Goal: Task Accomplishment & Management: Use online tool/utility

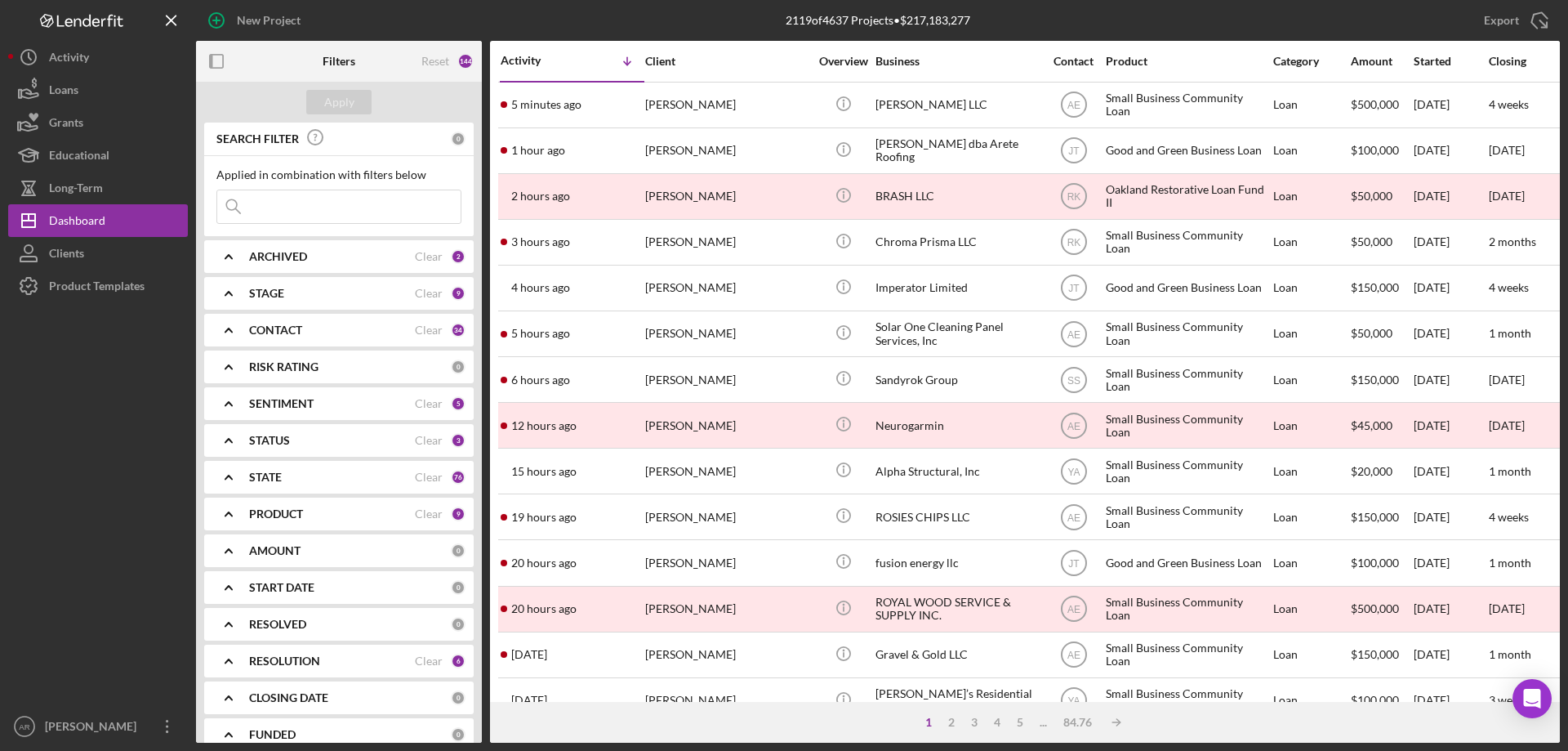
click at [298, 246] on div "ARCHIVED Clear 2" at bounding box center [357, 257] width 216 height 32
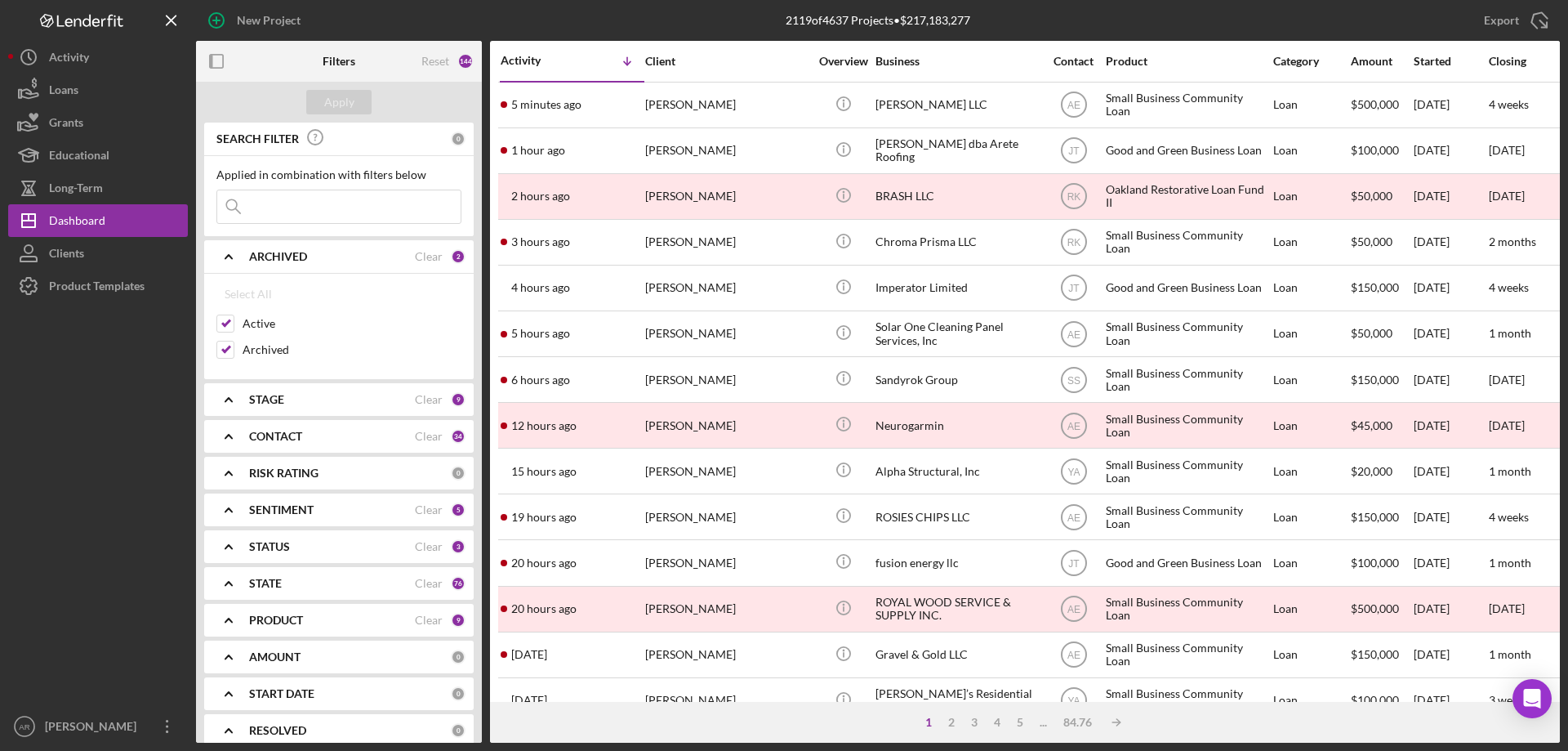
click at [298, 246] on div "ARCHIVED Clear 2" at bounding box center [357, 257] width 216 height 32
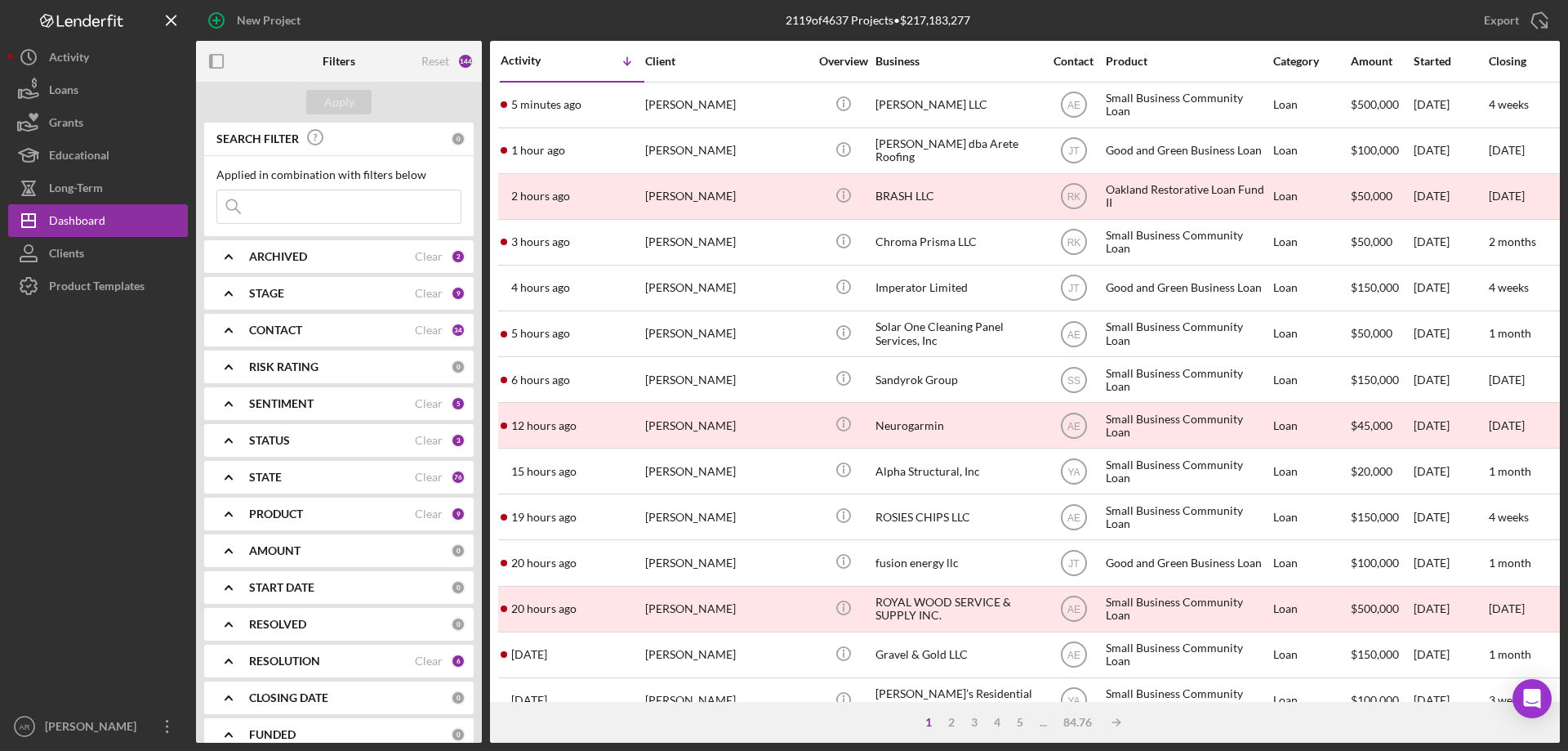
click at [316, 240] on div "ARCHIVED Clear 2" at bounding box center [357, 257] width 216 height 32
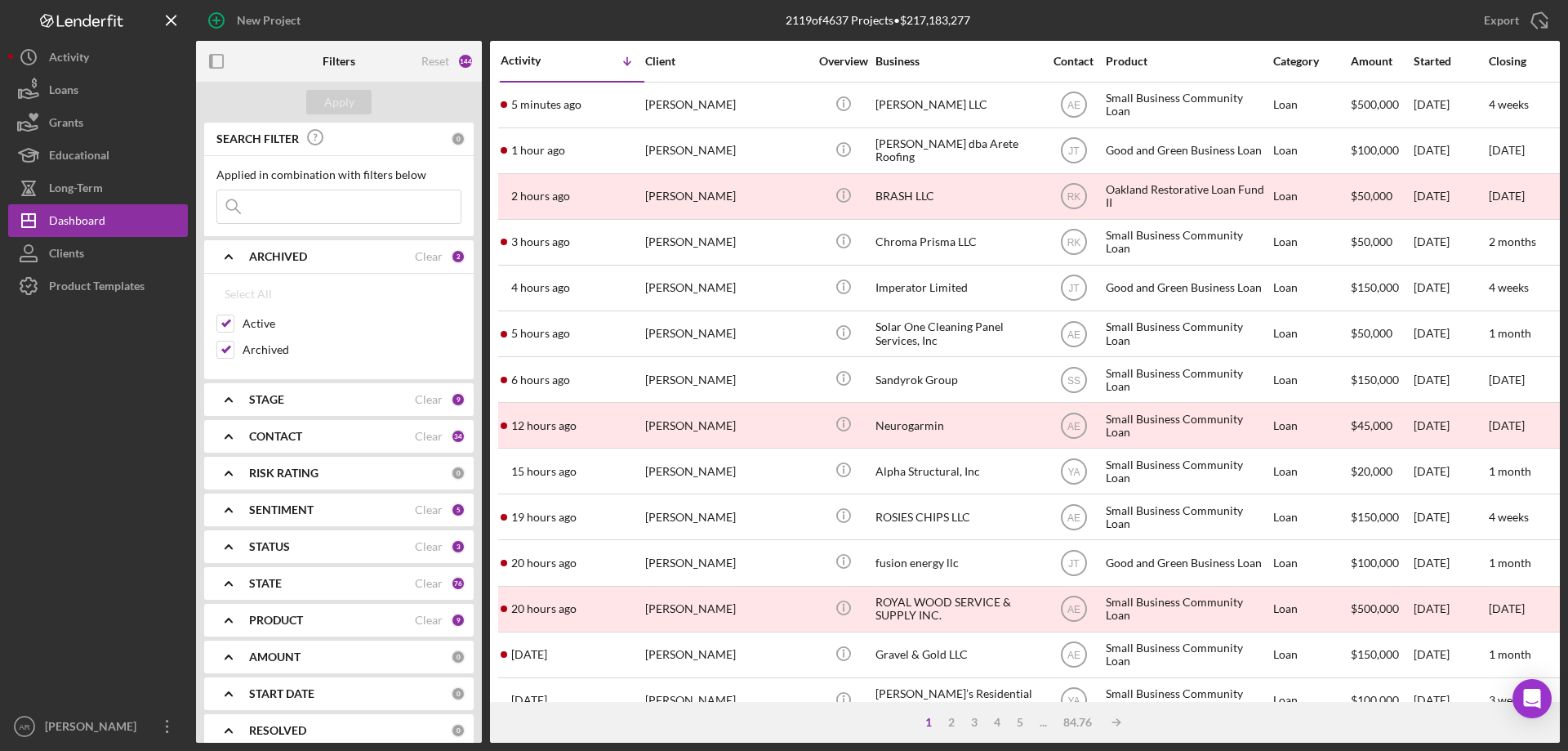
click at [310, 256] on div "ARCHIVED" at bounding box center [331, 256] width 166 height 13
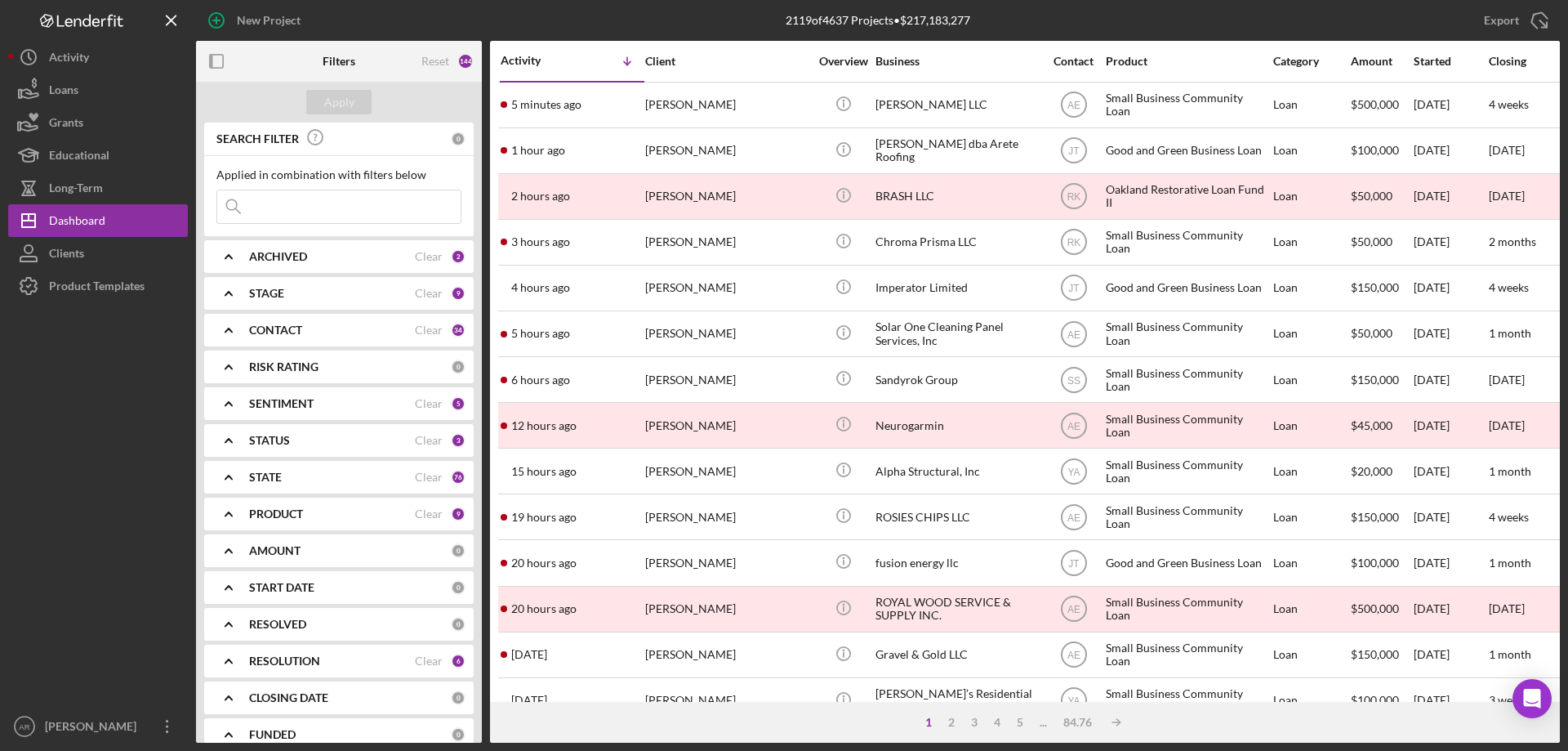
click at [292, 297] on div "STAGE" at bounding box center [331, 292] width 166 height 13
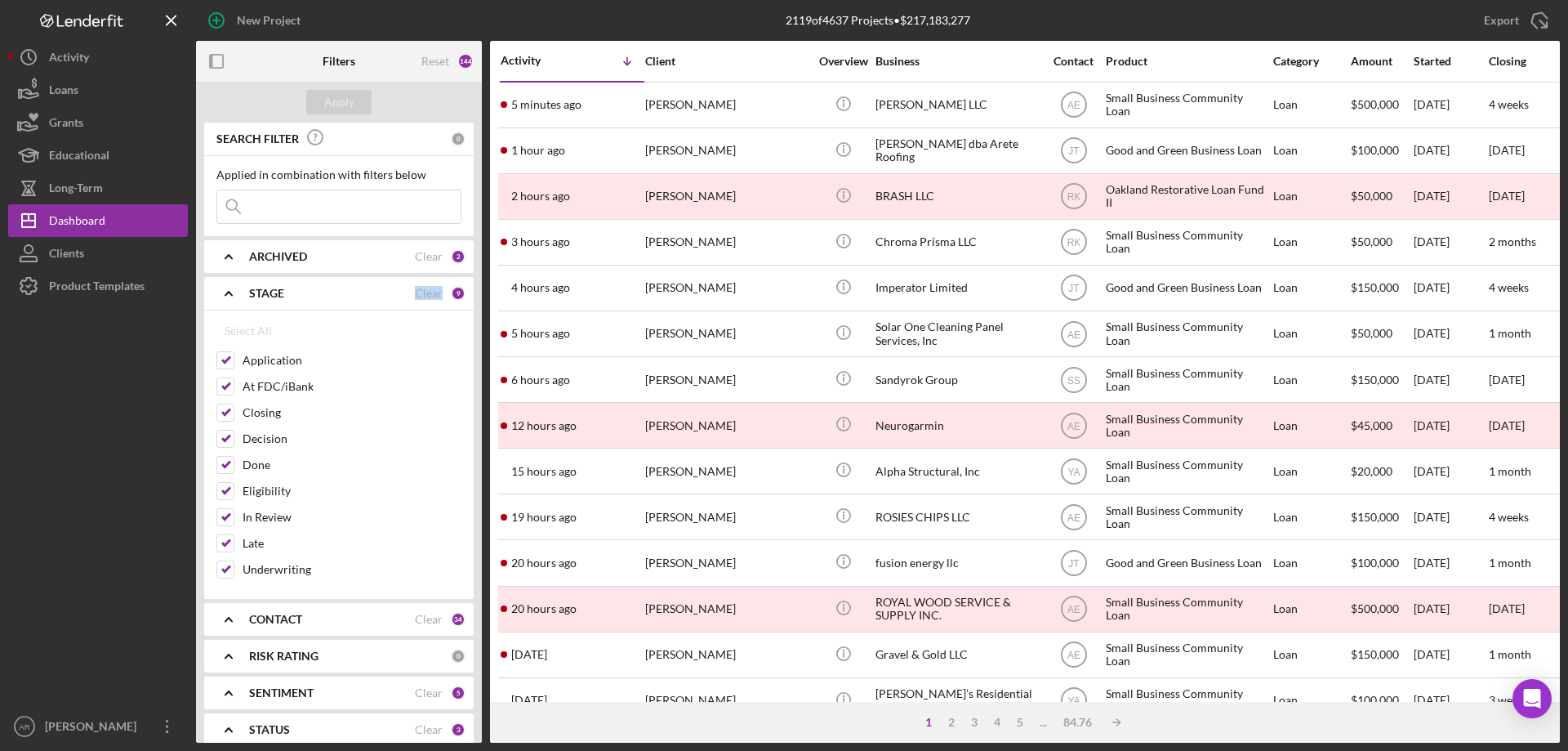
click at [292, 297] on div "STAGE" at bounding box center [331, 292] width 166 height 13
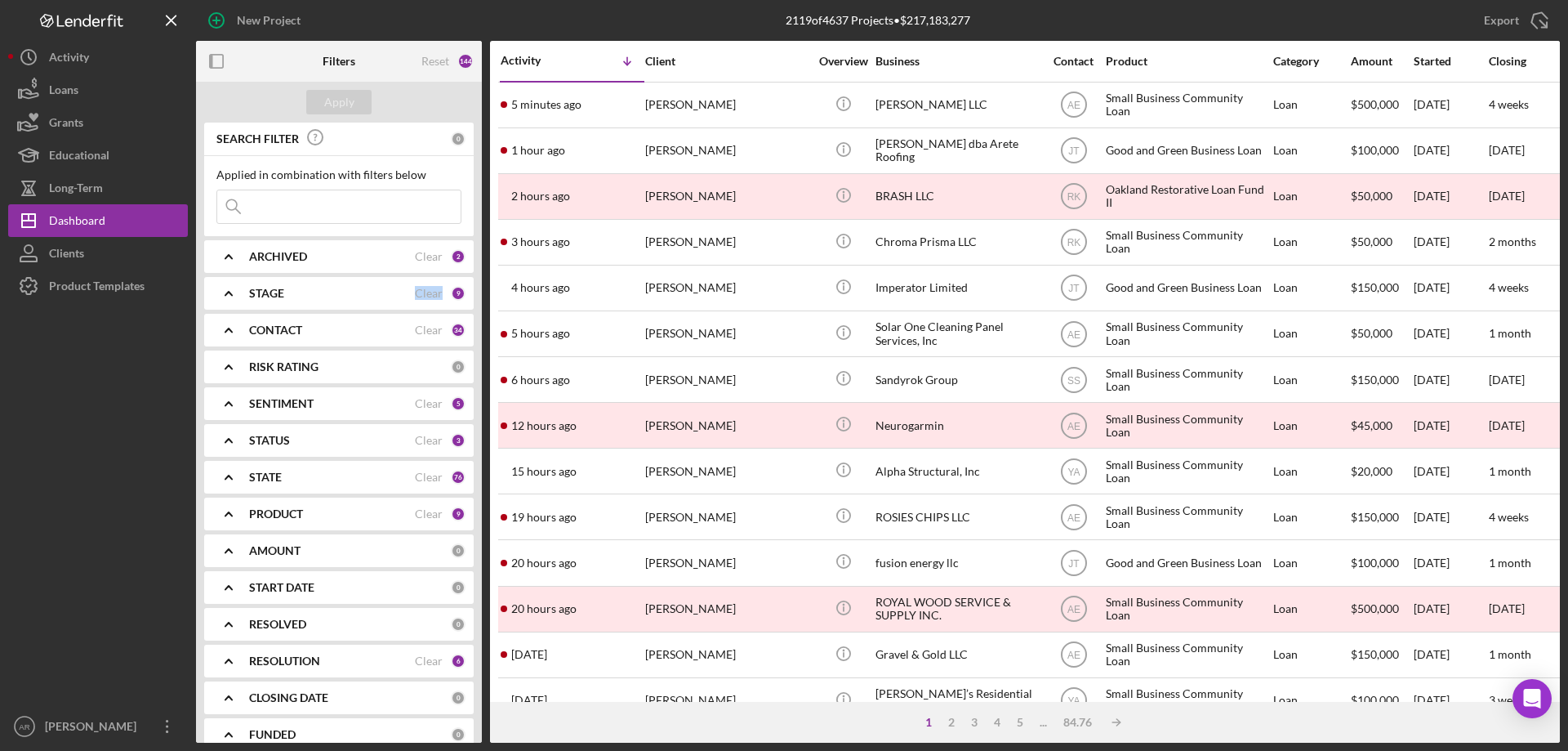
click at [294, 513] on b "PRODUCT" at bounding box center [275, 513] width 54 height 13
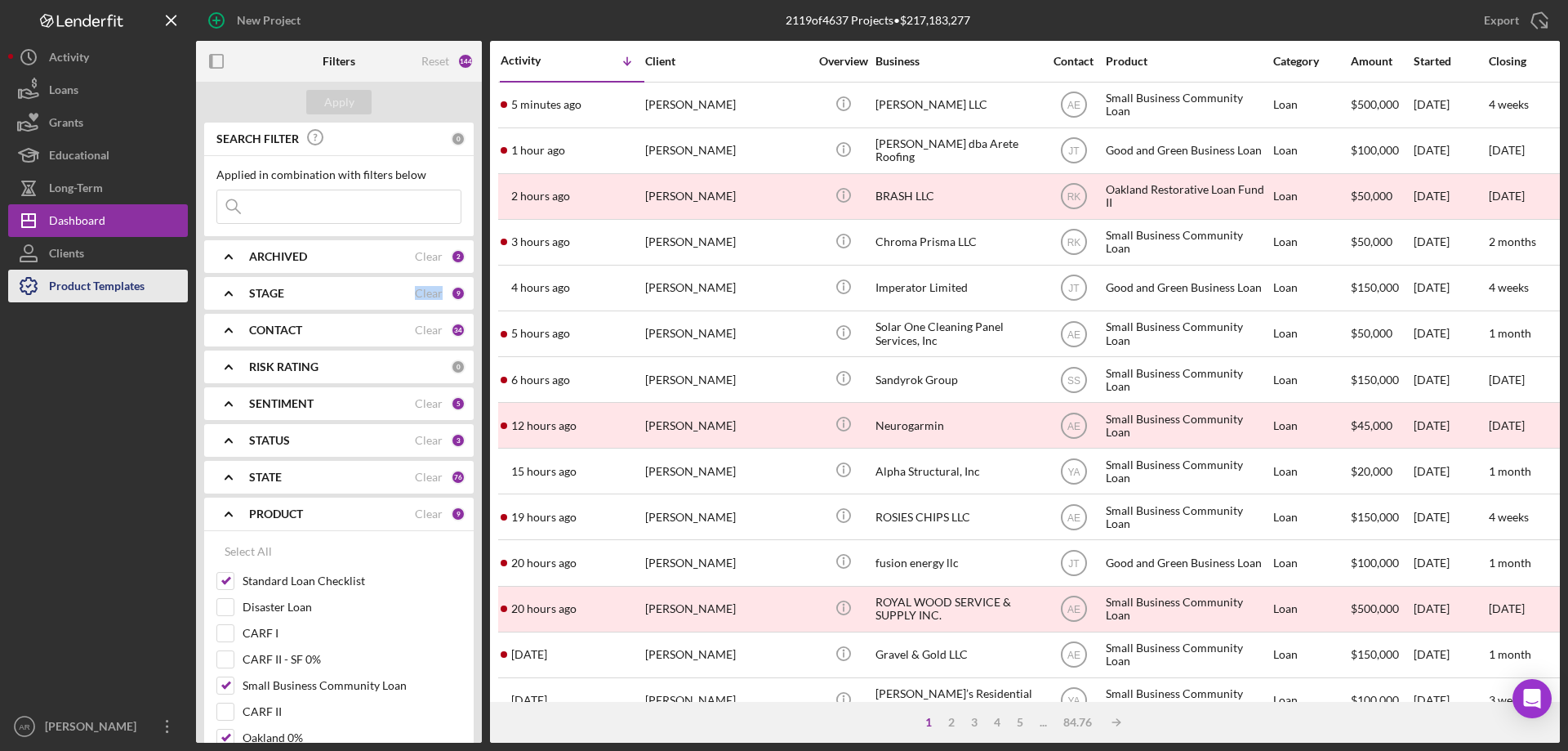
click at [118, 283] on div "Product Templates" at bounding box center [97, 287] width 95 height 37
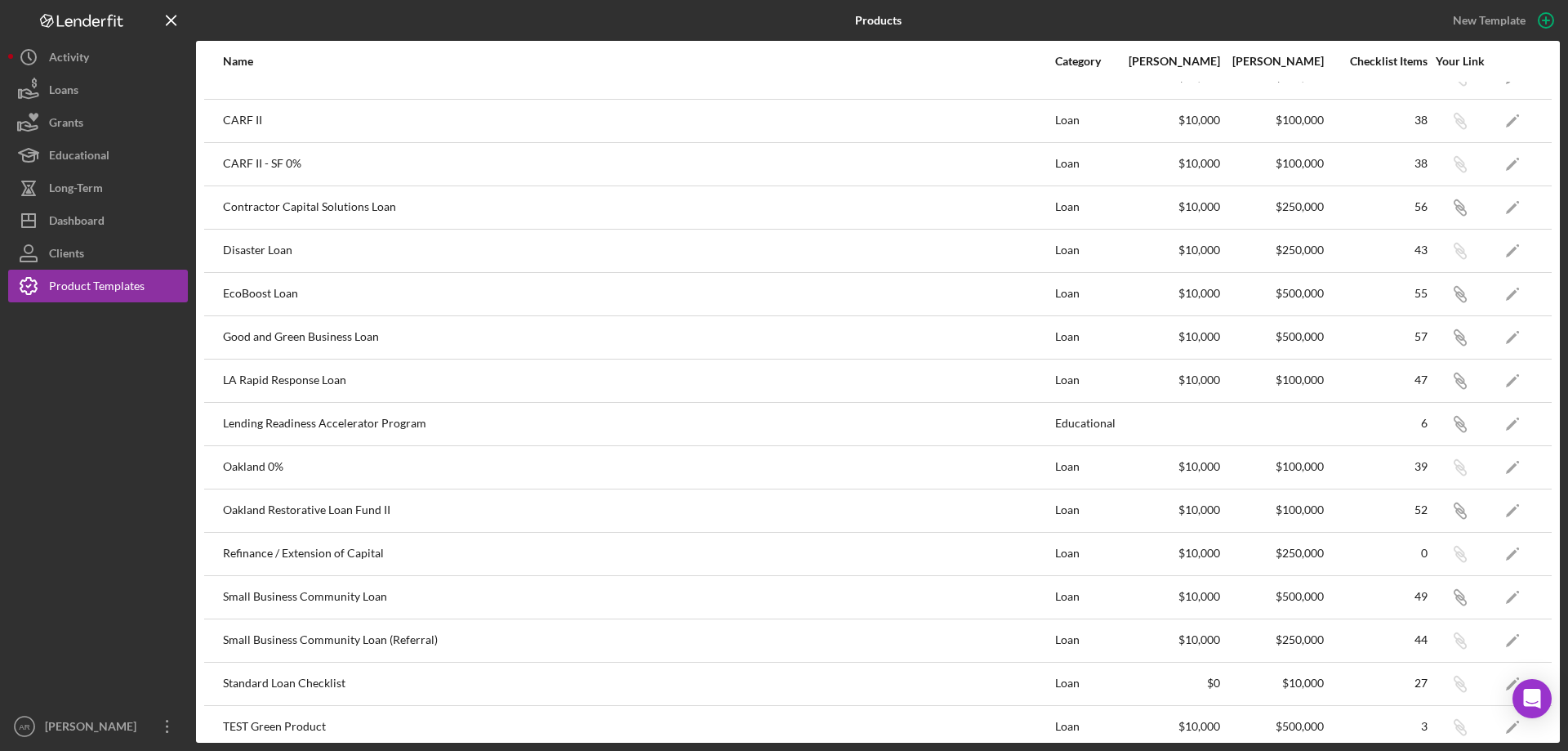
scroll to position [41, 0]
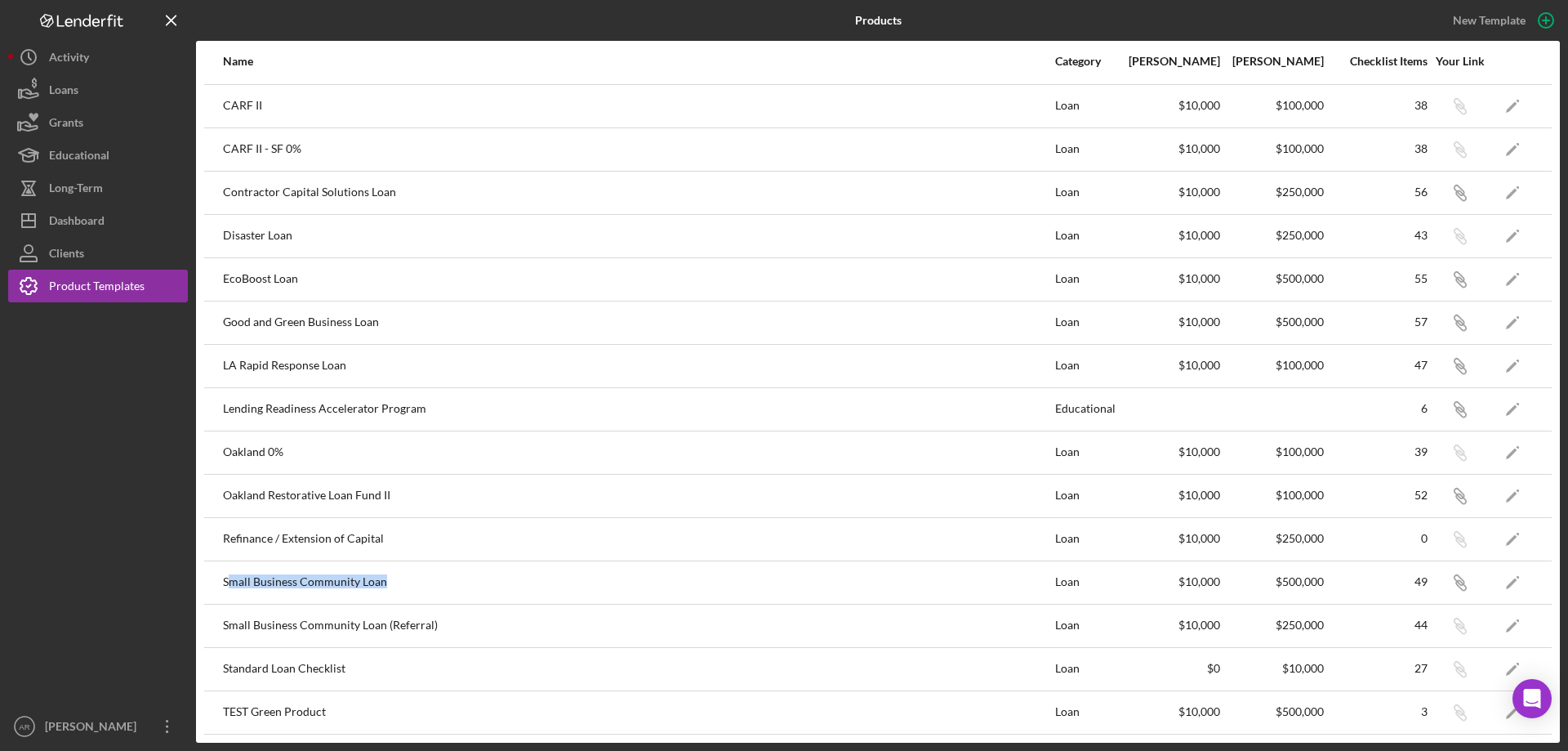
drag, startPoint x: 227, startPoint y: 582, endPoint x: 463, endPoint y: 602, distance: 236.8
click at [463, 602] on div "Small Business Community Loan" at bounding box center [638, 582] width 831 height 41
click at [1508, 584] on icon "Icon/Edit" at bounding box center [1513, 581] width 37 height 37
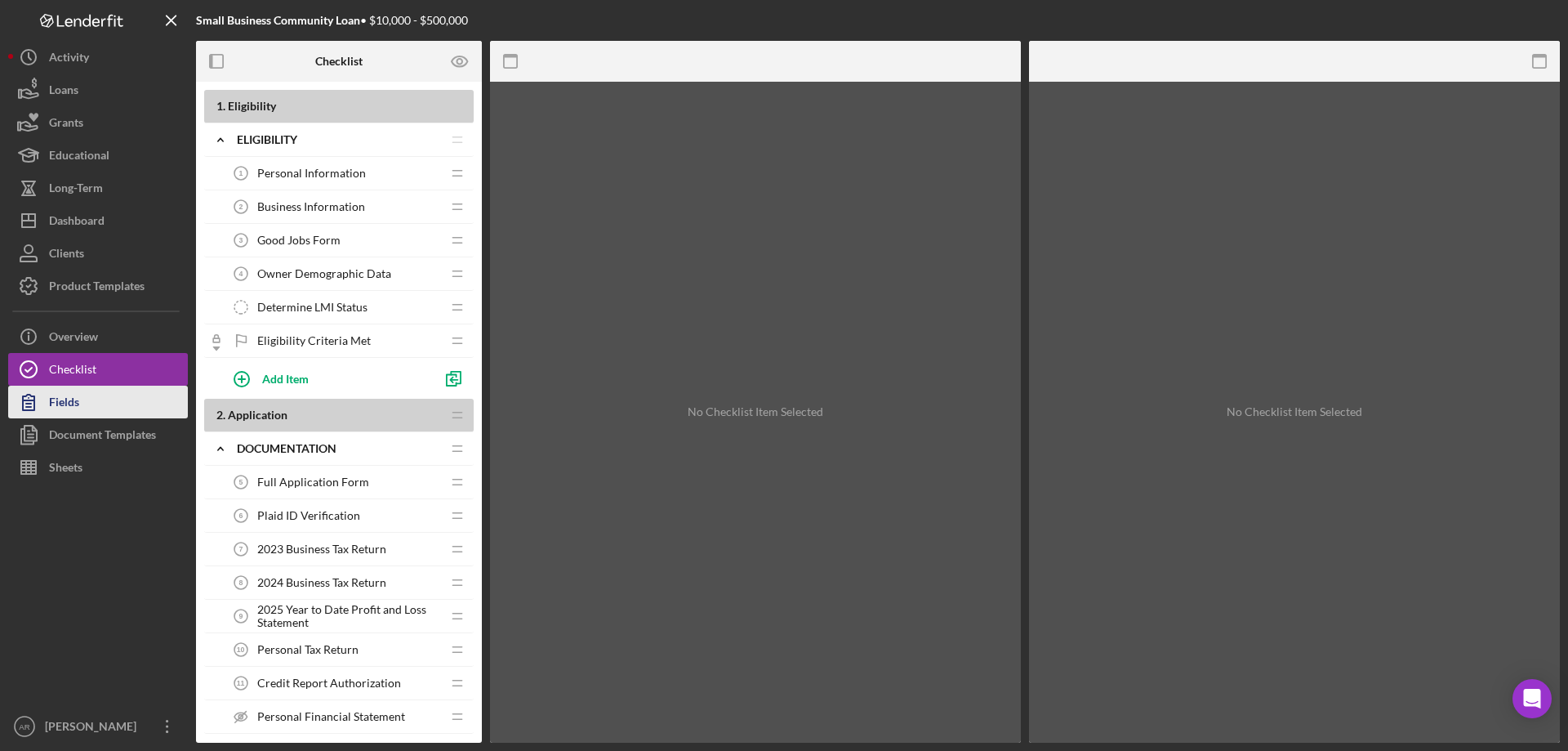
click at [89, 404] on button "Fields" at bounding box center [98, 401] width 180 height 32
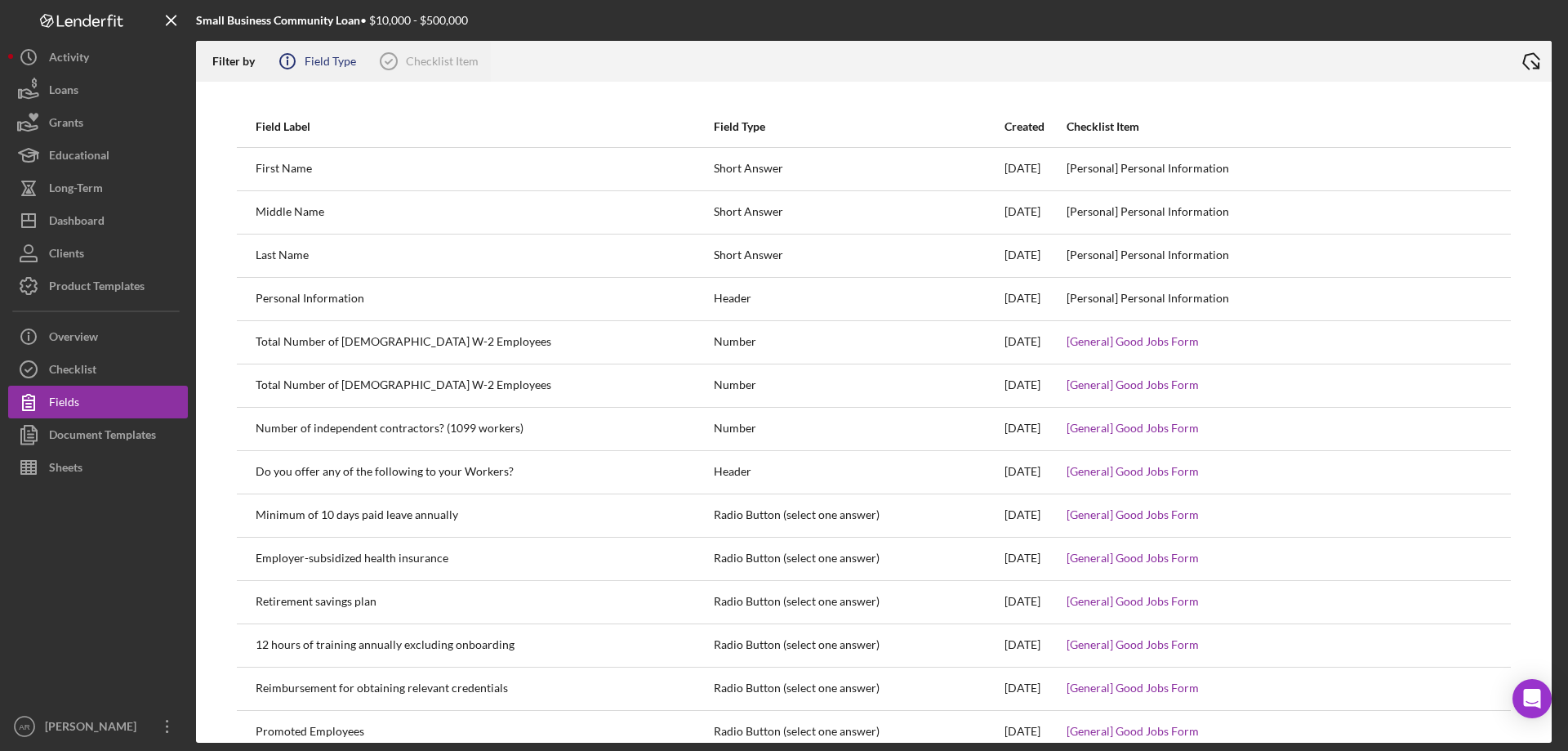
click at [301, 68] on icon "Icon/Info" at bounding box center [287, 61] width 41 height 41
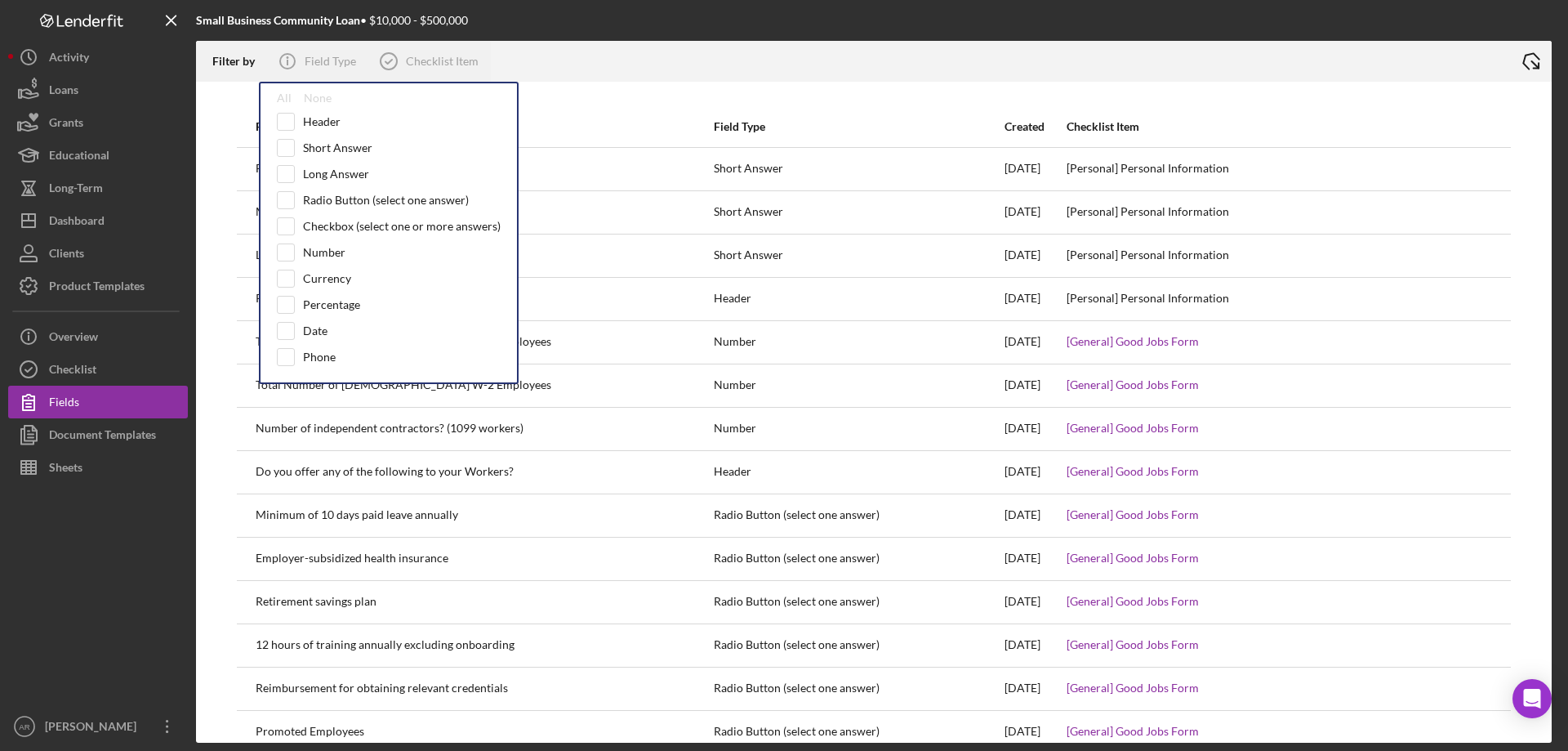
drag, startPoint x: 285, startPoint y: 100, endPoint x: 295, endPoint y: 98, distance: 10.2
click at [286, 100] on div "All" at bounding box center [284, 97] width 14 height 13
checkbox input "true"
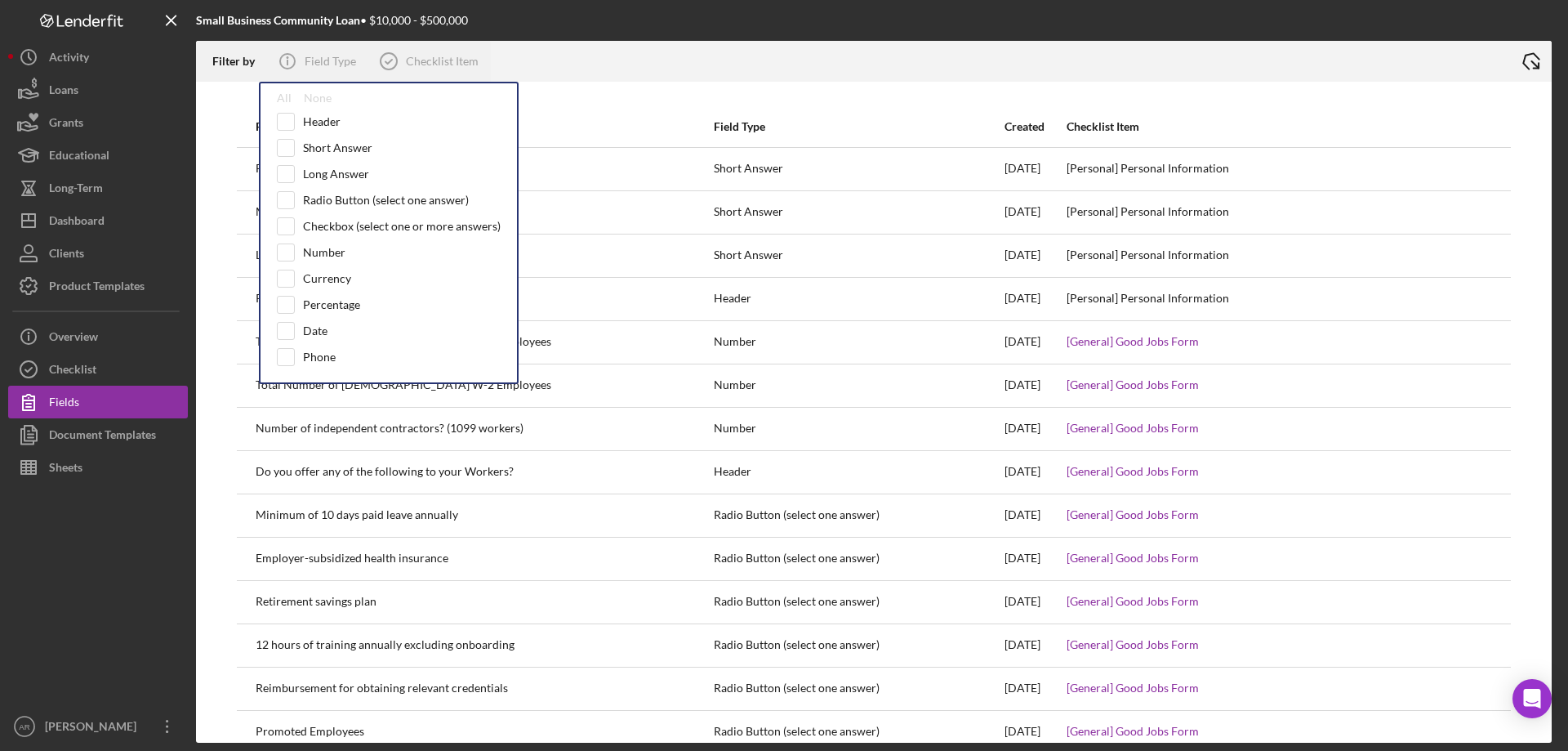
checkbox input "true"
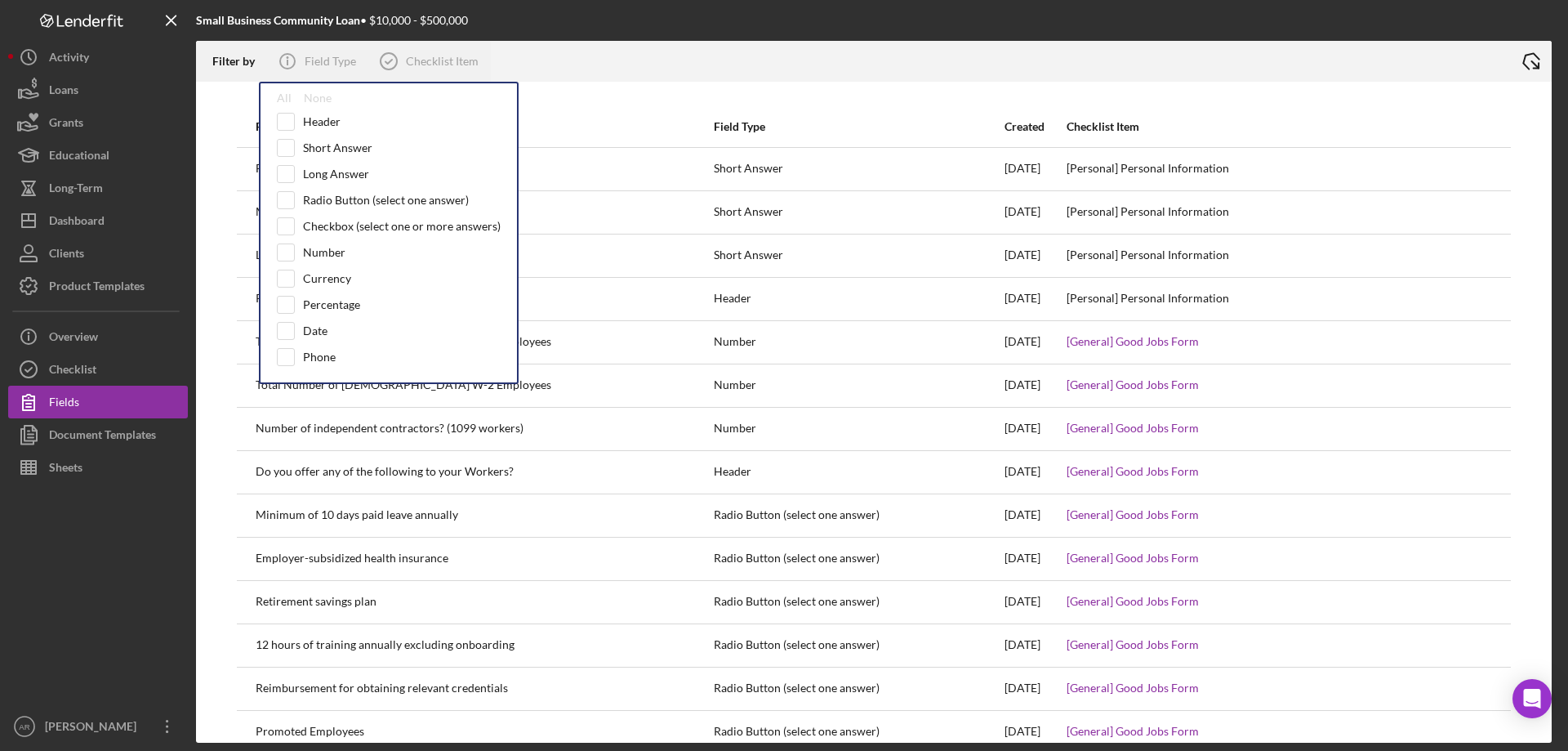
checkbox input "true"
click at [440, 66] on div "Checklist Item" at bounding box center [441, 61] width 72 height 13
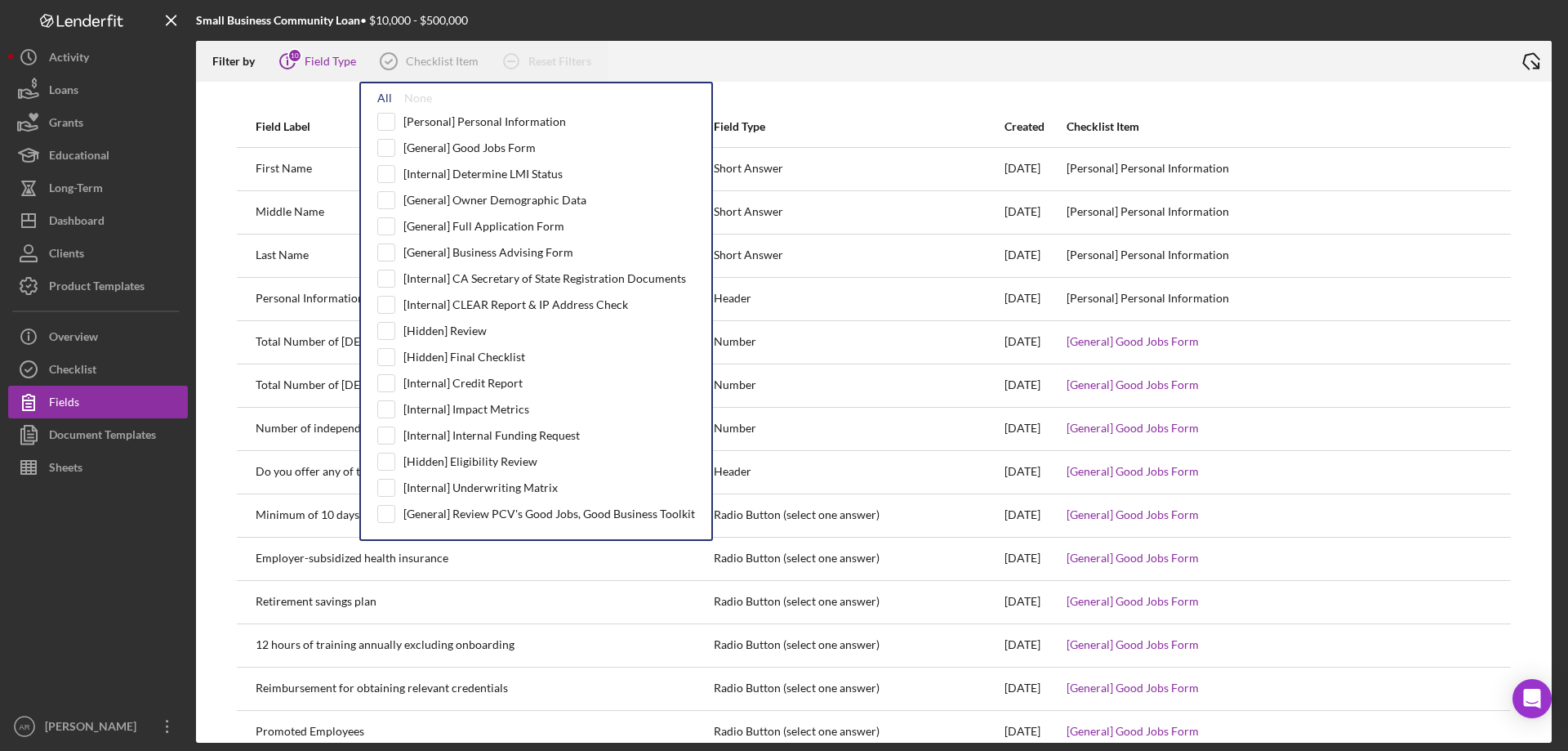
click at [378, 98] on div "All" at bounding box center [384, 97] width 14 height 13
checkbox input "true"
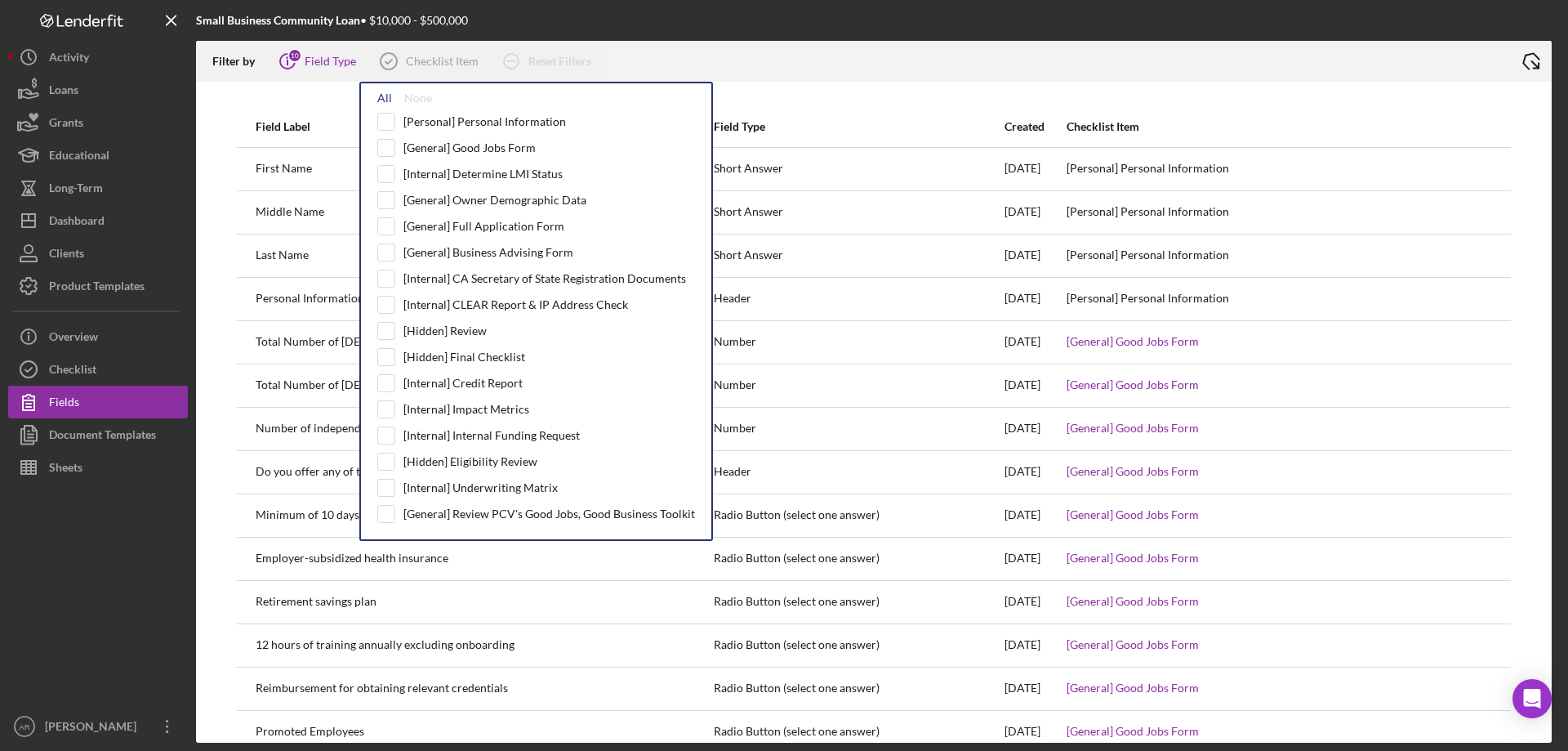
checkbox input "true"
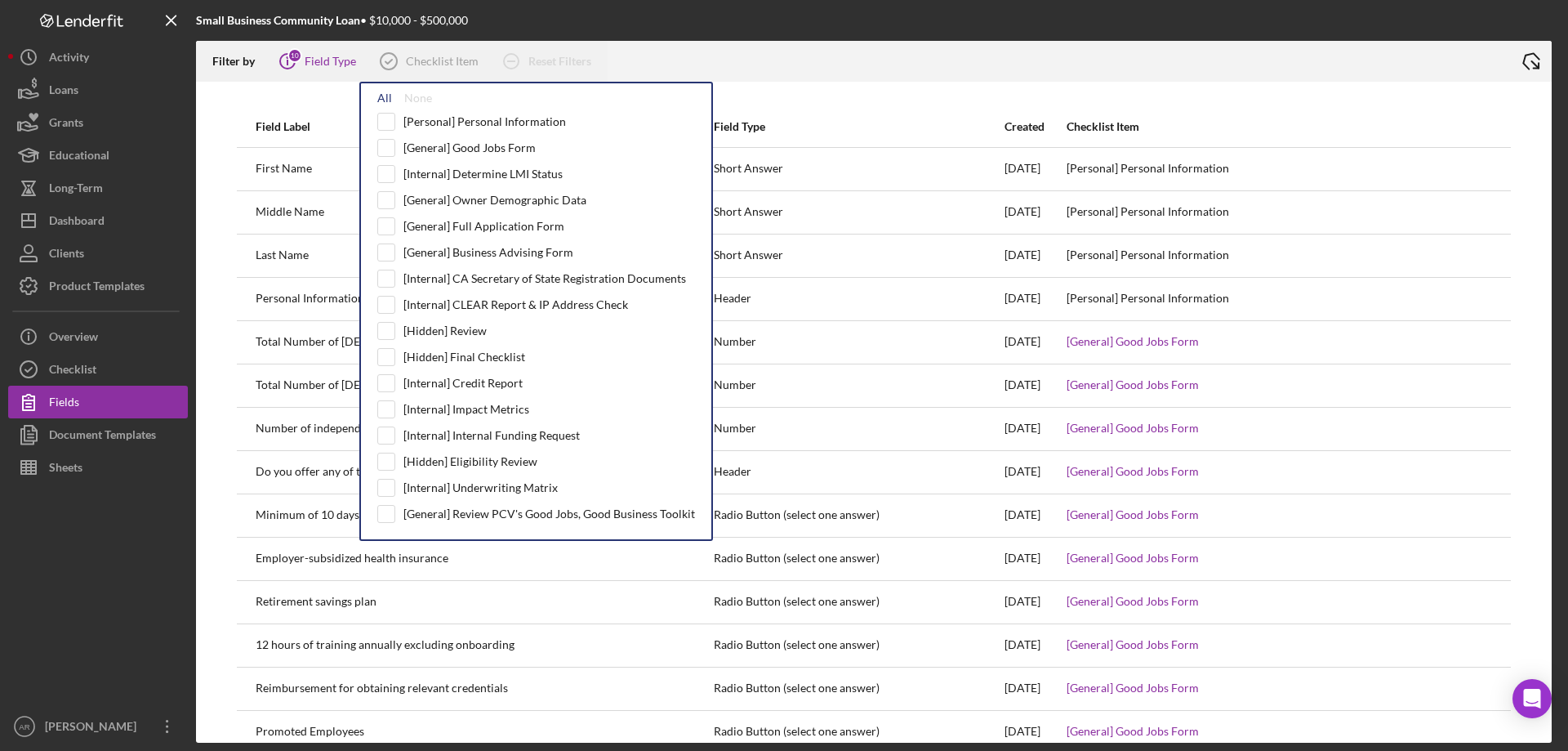
checkbox input "true"
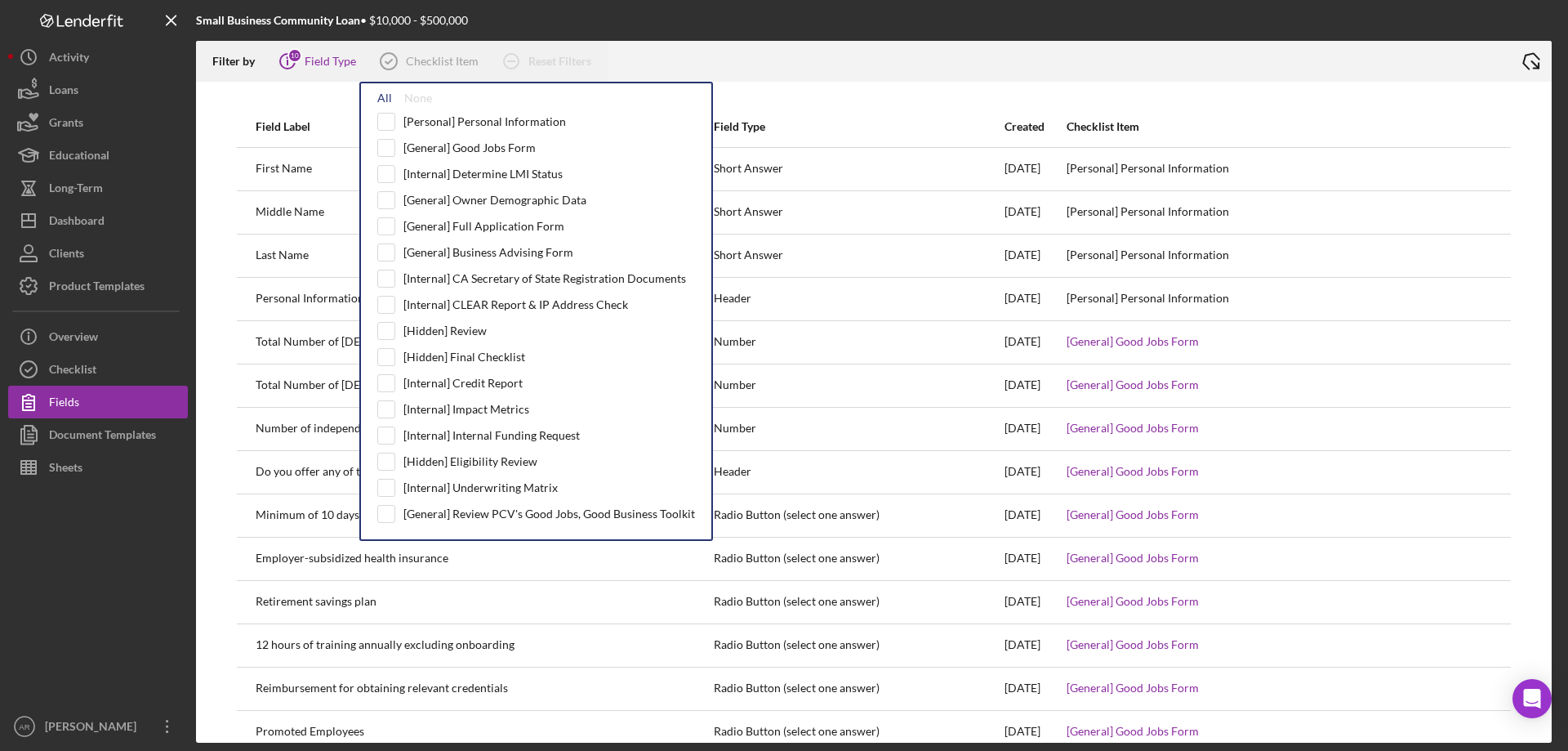
checkbox input "true"
click at [1244, 69] on div at bounding box center [1059, 61] width 903 height 41
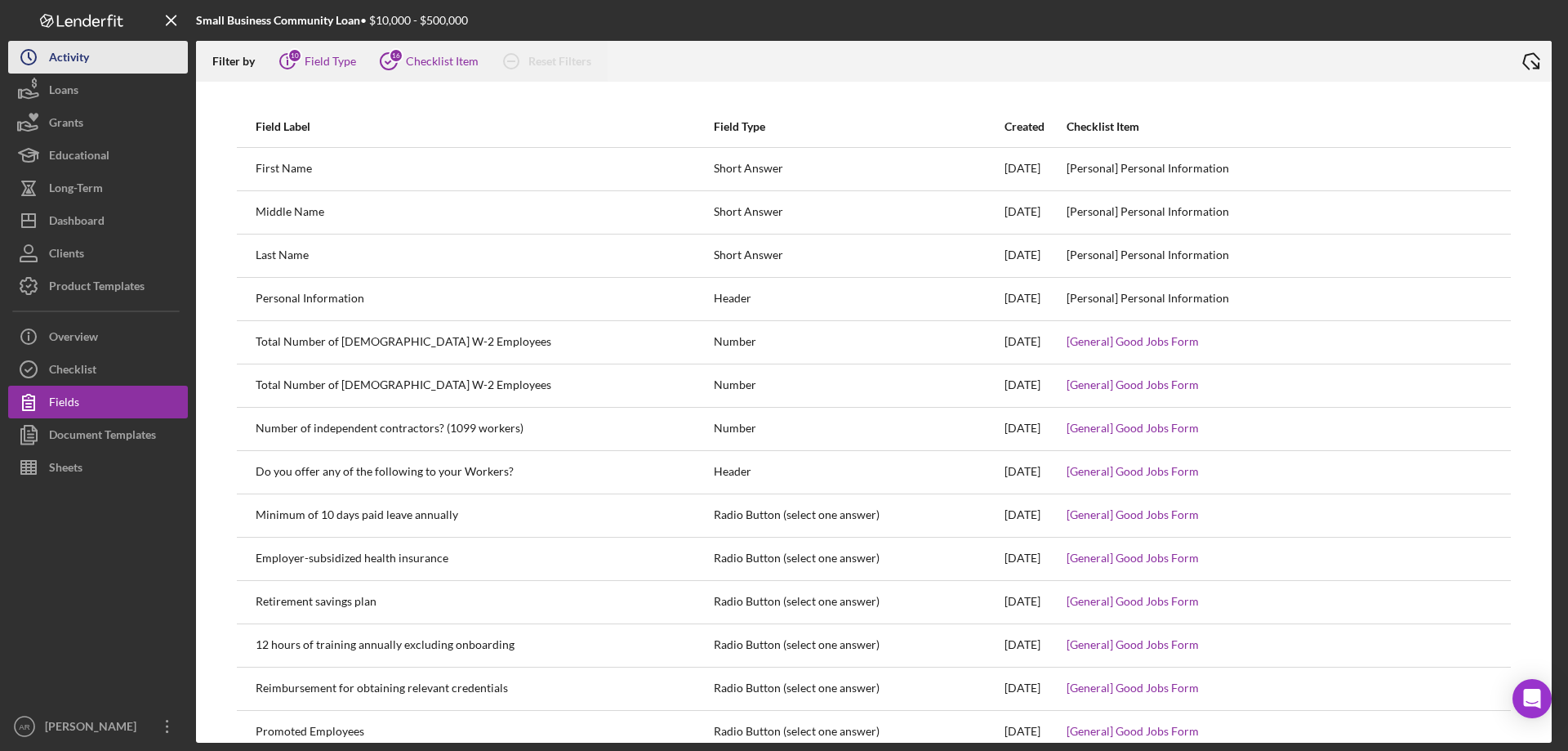
click at [96, 54] on button "Icon/History Activity" at bounding box center [98, 57] width 180 height 32
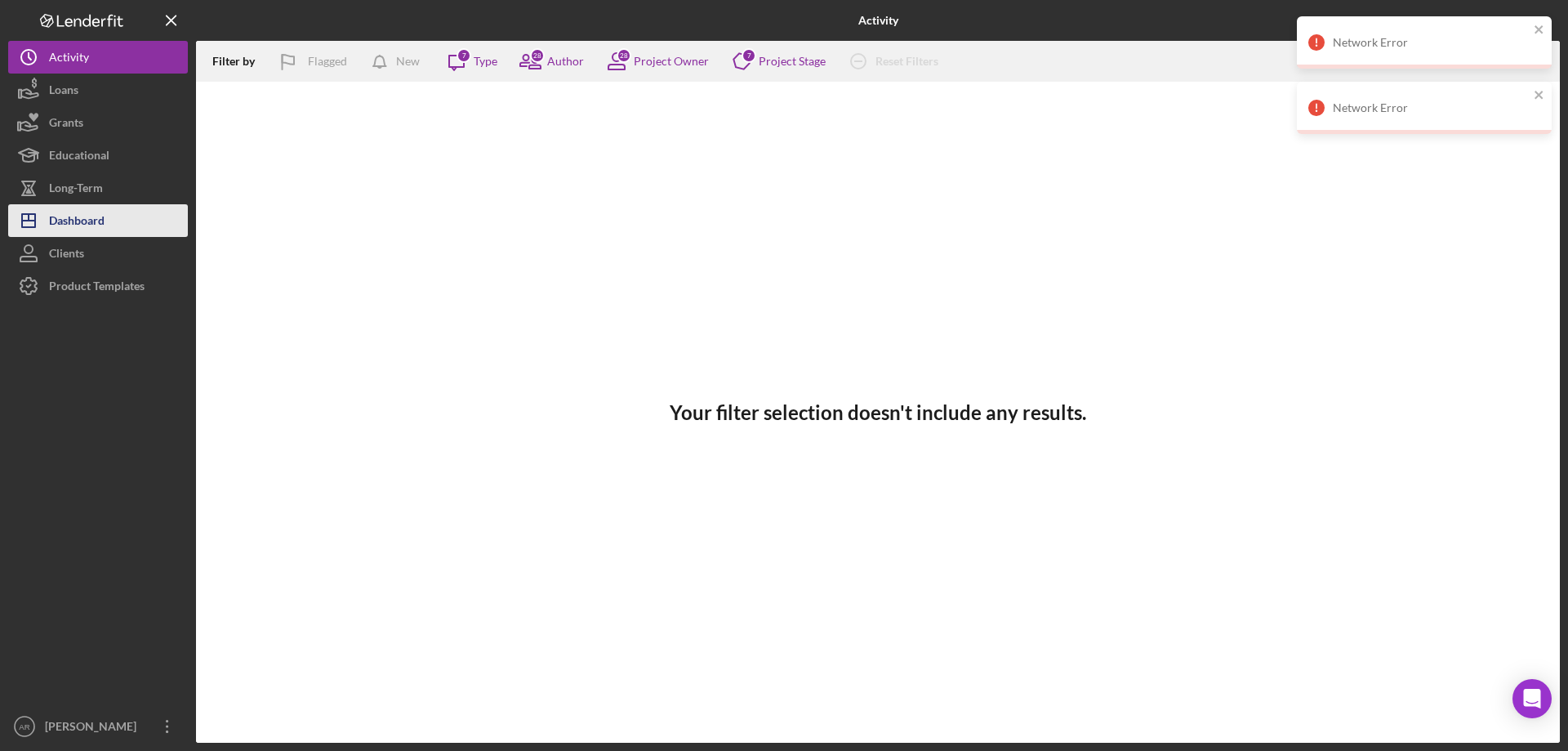
click at [94, 222] on div "Dashboard" at bounding box center [77, 222] width 55 height 37
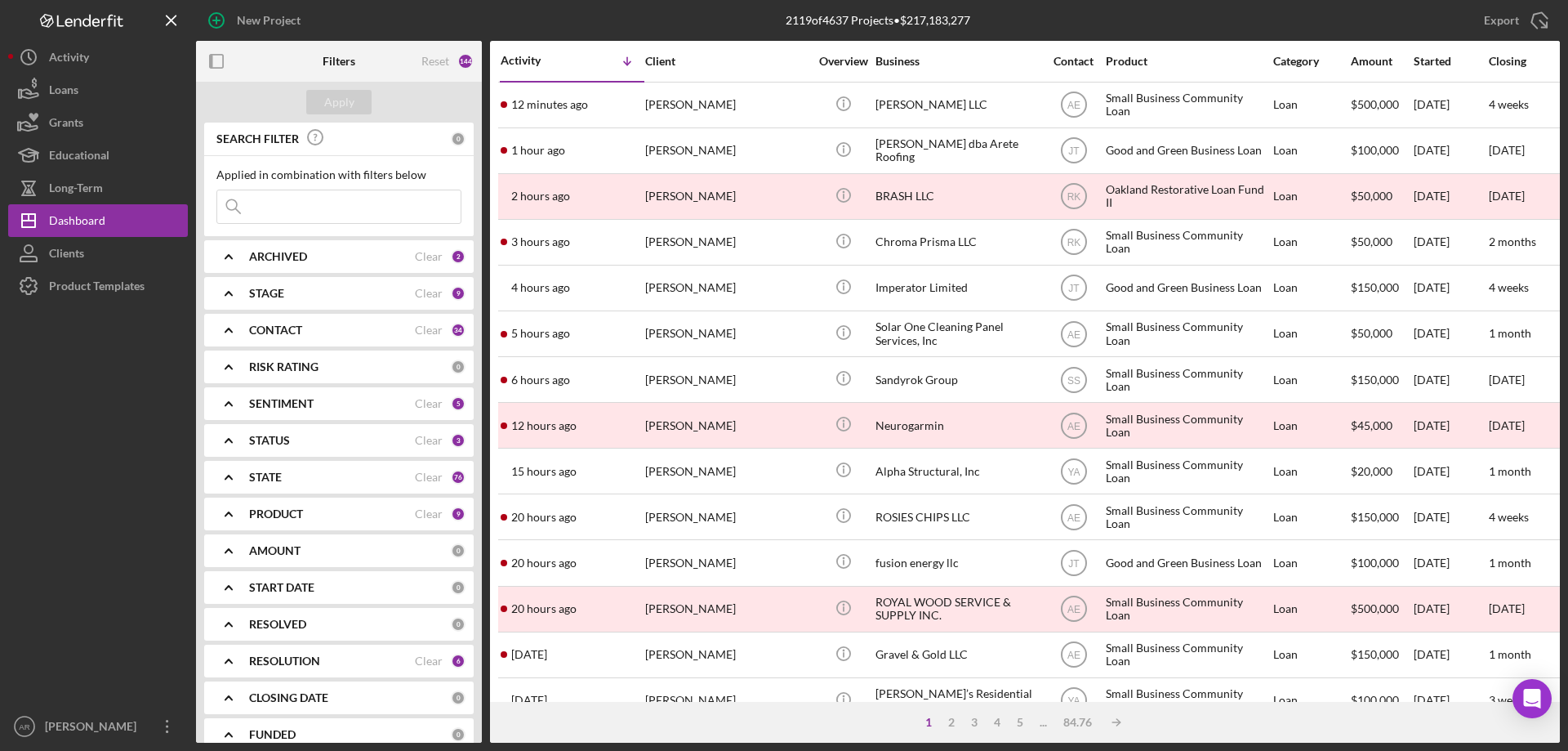
scroll to position [57, 0]
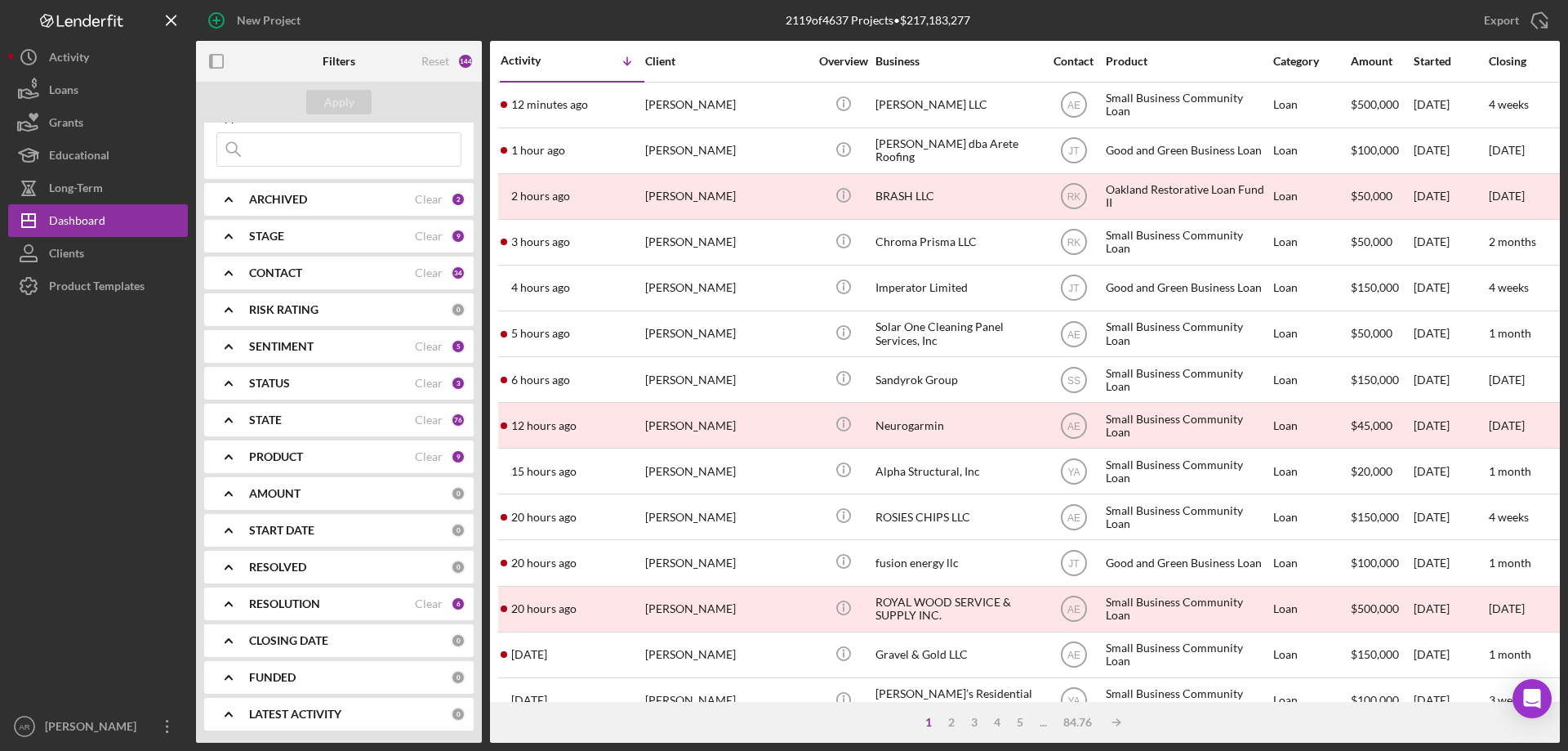
click at [231, 459] on polyline at bounding box center [229, 457] width 7 height 3
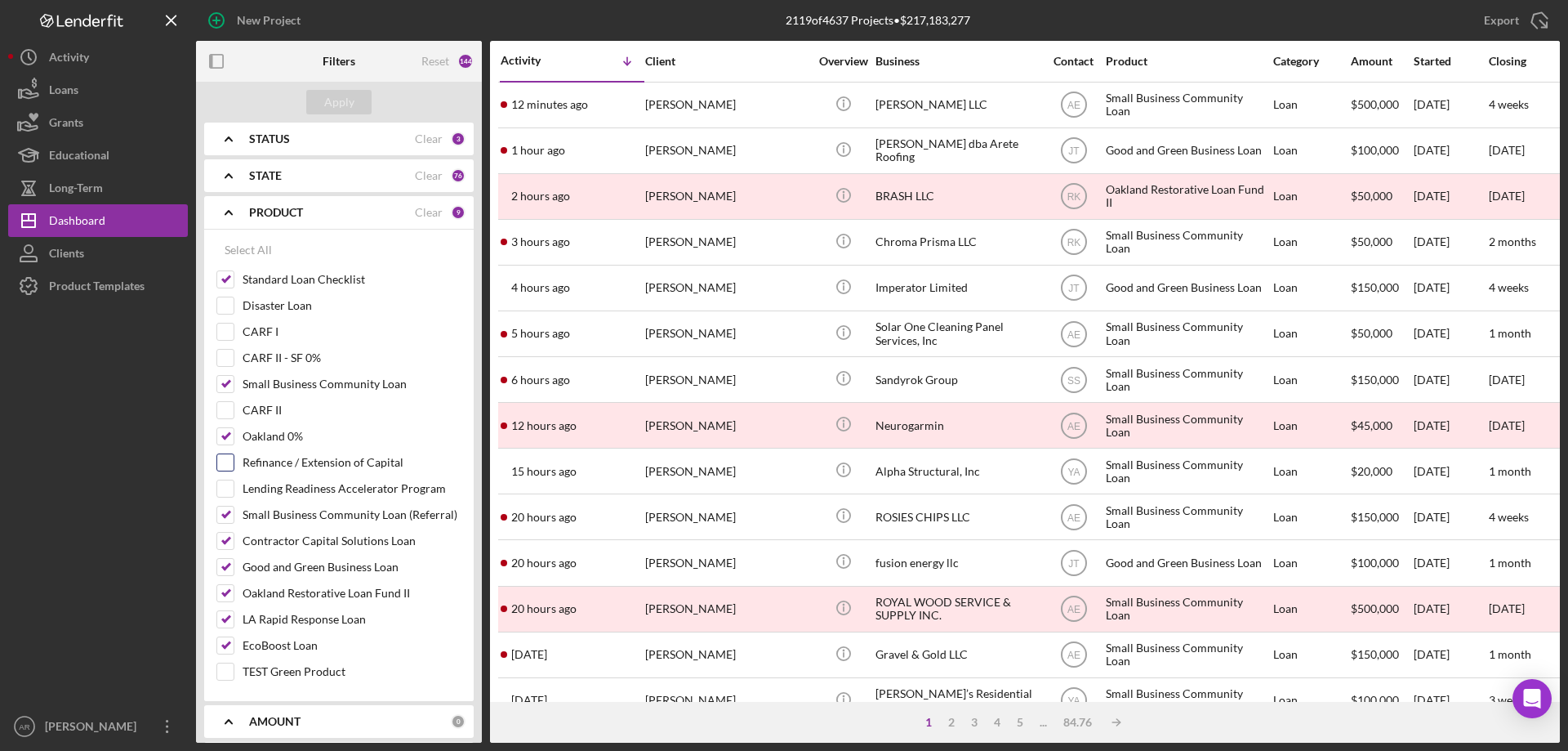
scroll to position [303, 0]
click at [227, 207] on icon "Icon/Expander" at bounding box center [228, 211] width 41 height 41
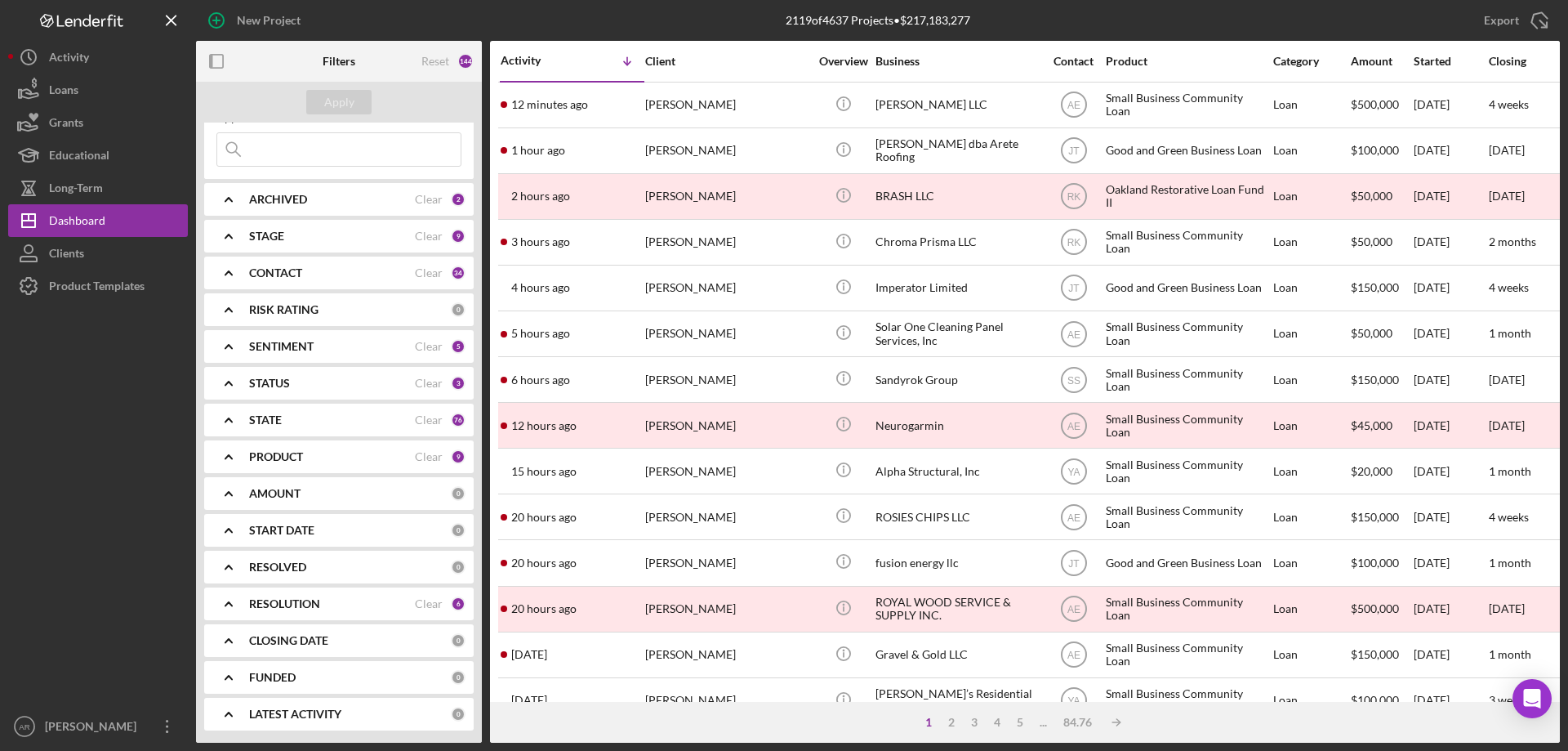
click at [107, 348] on div at bounding box center [98, 506] width 180 height 407
click at [97, 289] on div "Product Templates" at bounding box center [97, 287] width 95 height 37
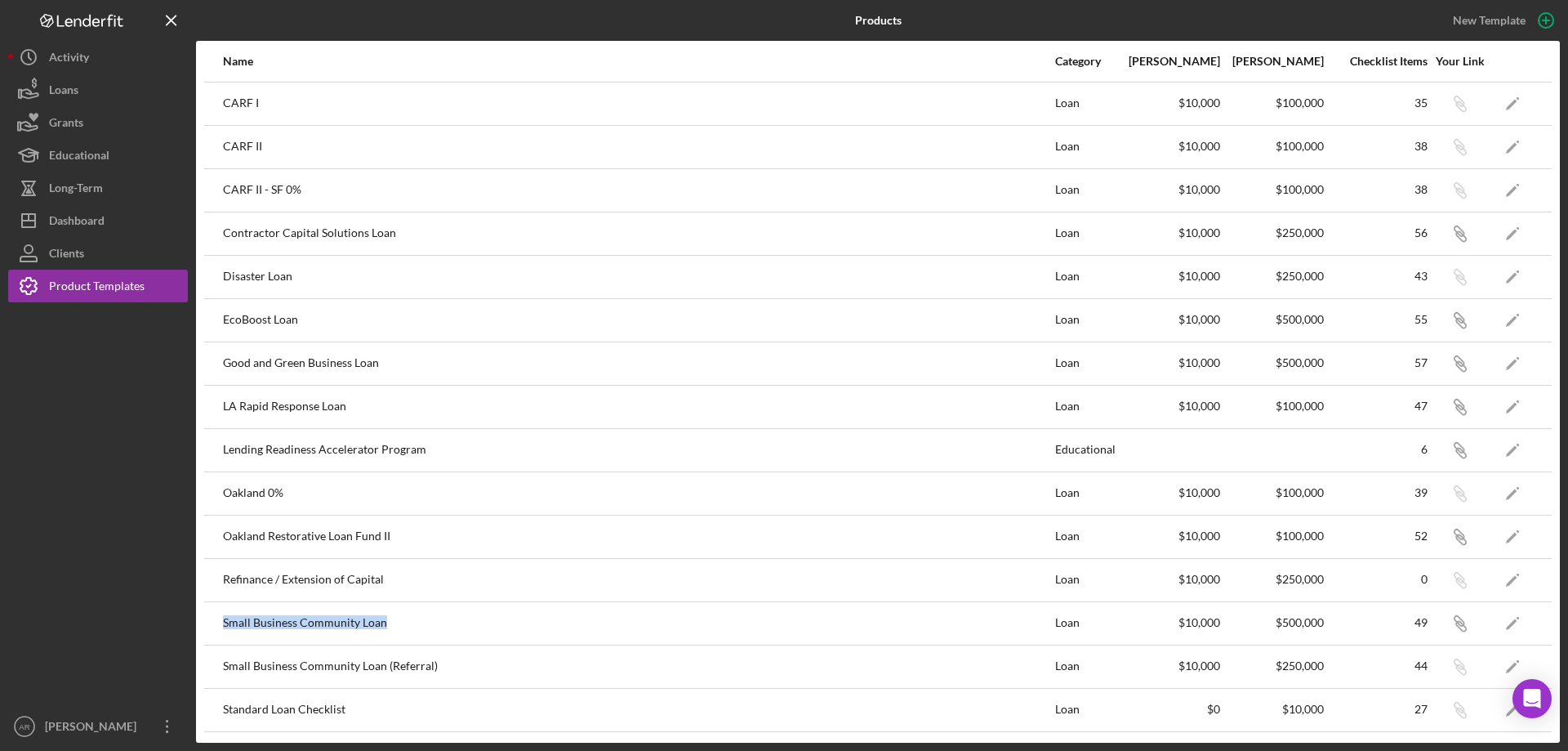
drag, startPoint x: 212, startPoint y: 624, endPoint x: 477, endPoint y: 627, distance: 265.0
click at [477, 627] on tr "Small Business Community Loan Loan $10,000 $500,000 49 Icon/Link Icon/Edit" at bounding box center [879, 623] width 1348 height 43
click at [1517, 620] on icon "button" at bounding box center [1519, 618] width 3 height 3
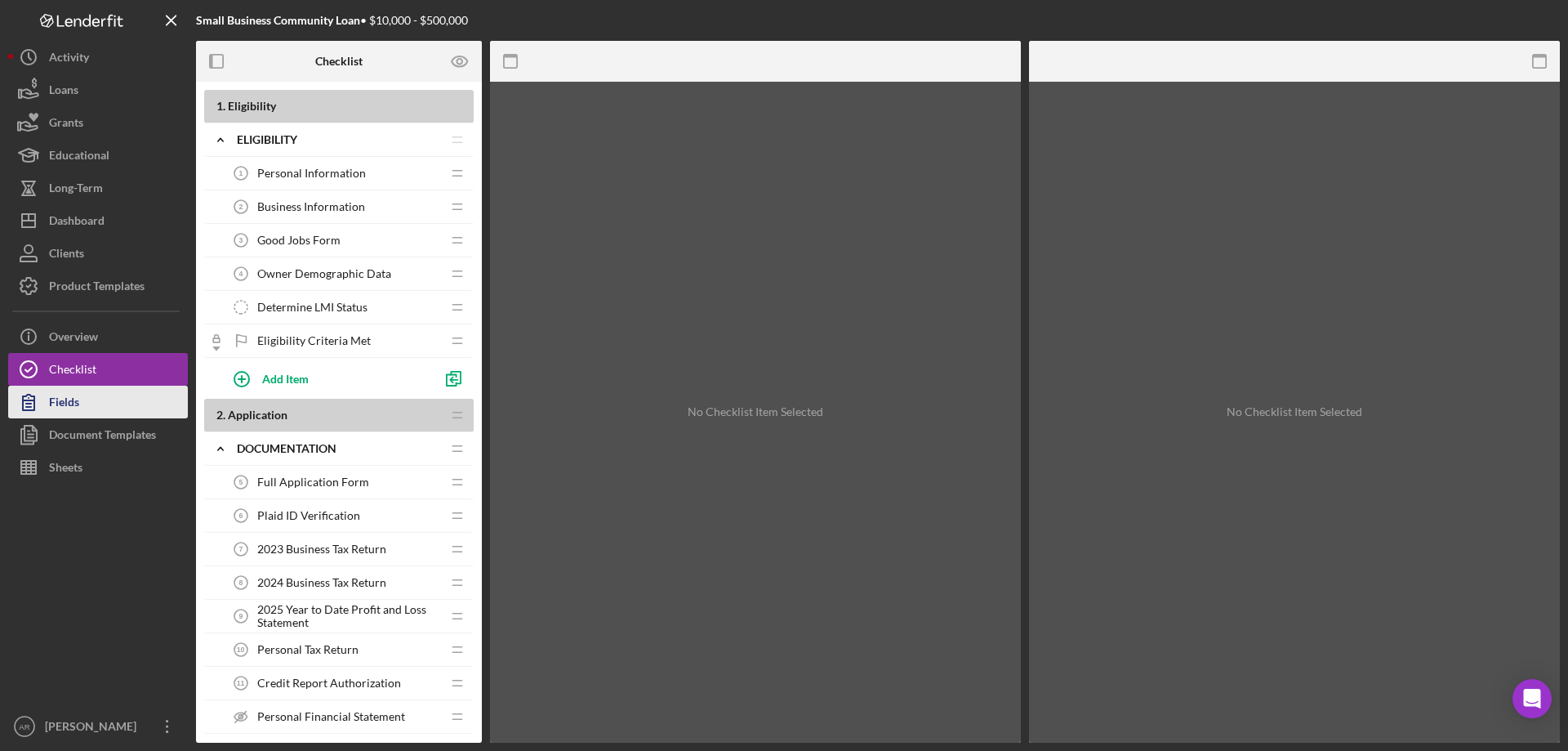
click at [71, 407] on div "Fields" at bounding box center [64, 403] width 30 height 37
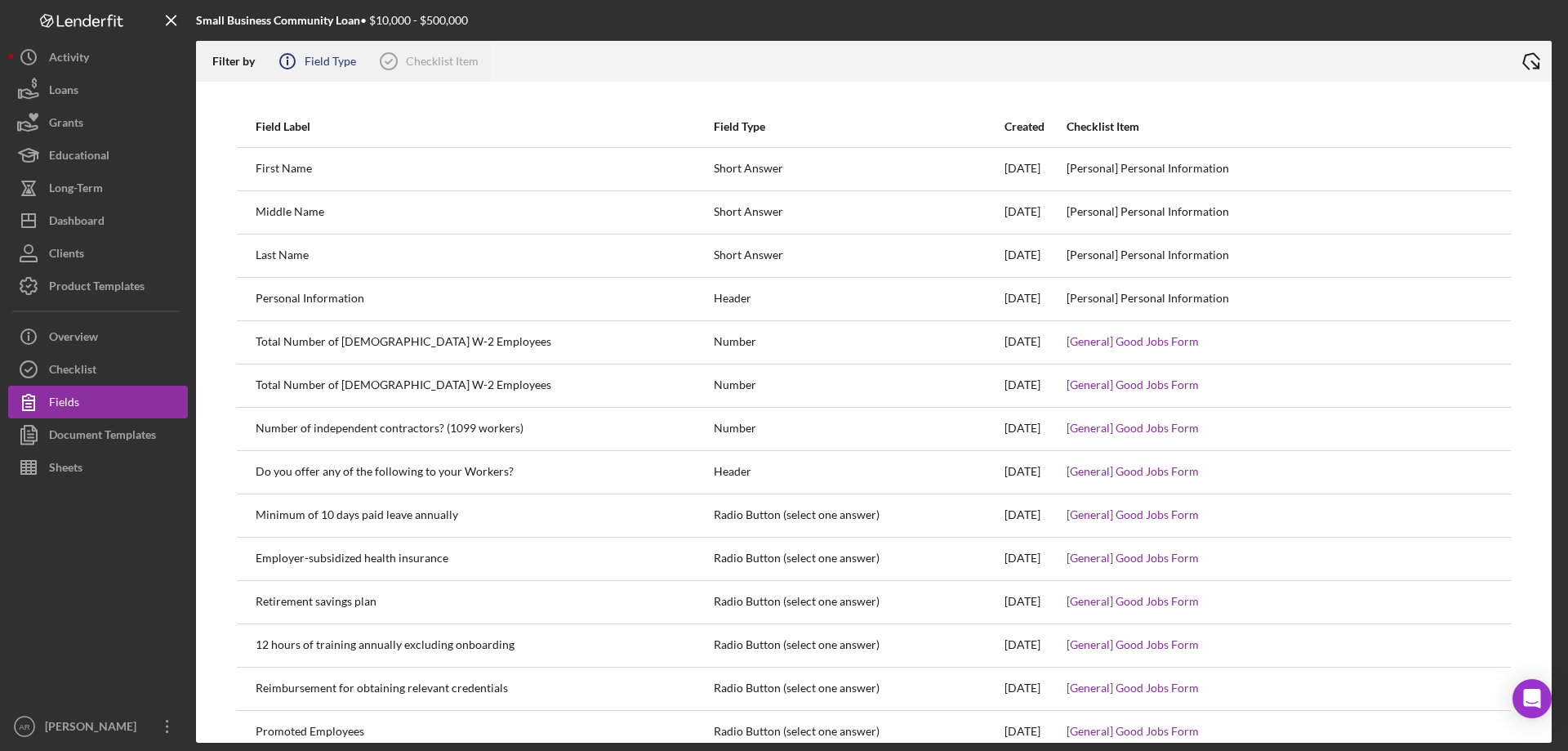
click at [305, 61] on icon "Icon/Info" at bounding box center [287, 61] width 41 height 41
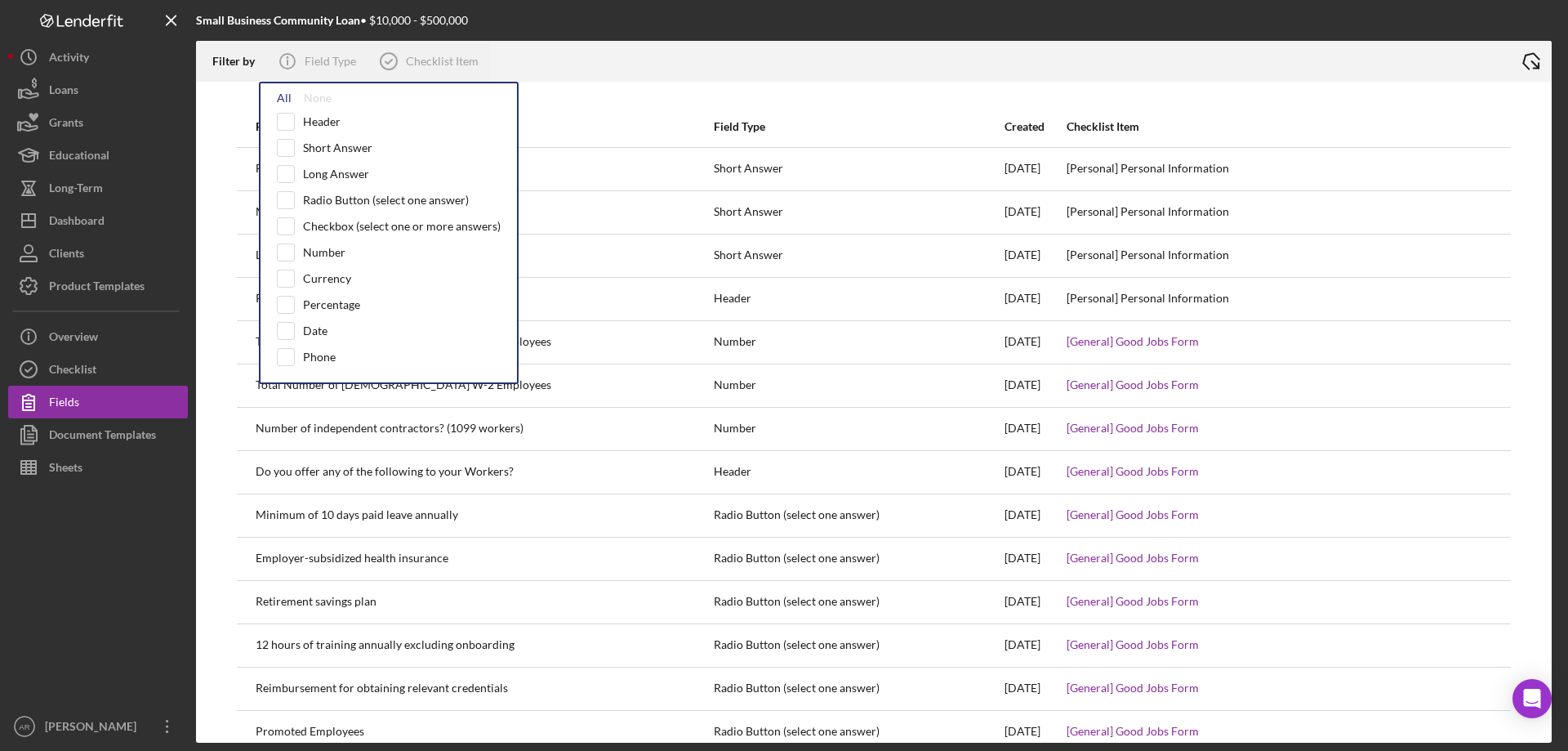
click at [282, 95] on div "All" at bounding box center [284, 97] width 14 height 13
checkbox input "true"
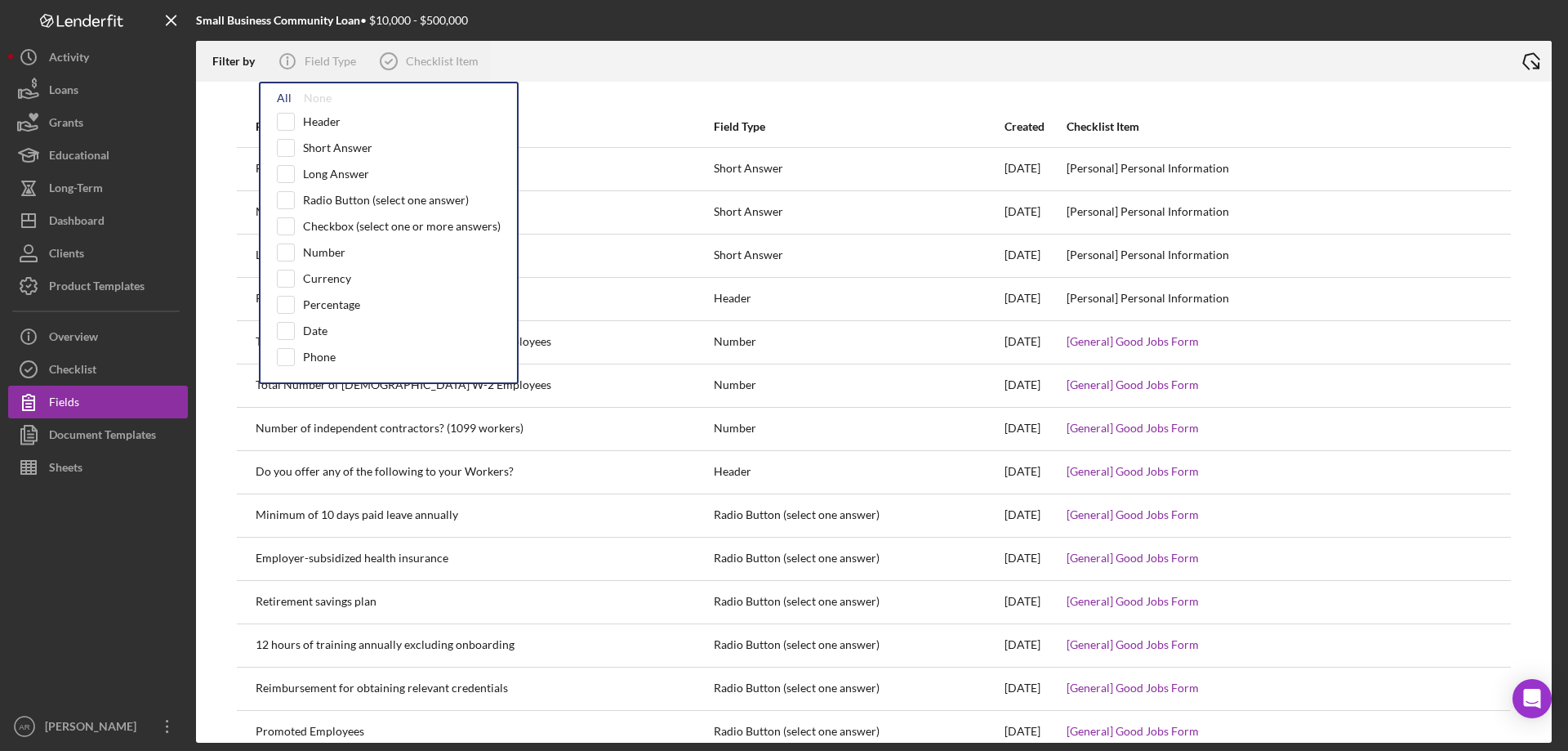
checkbox input "true"
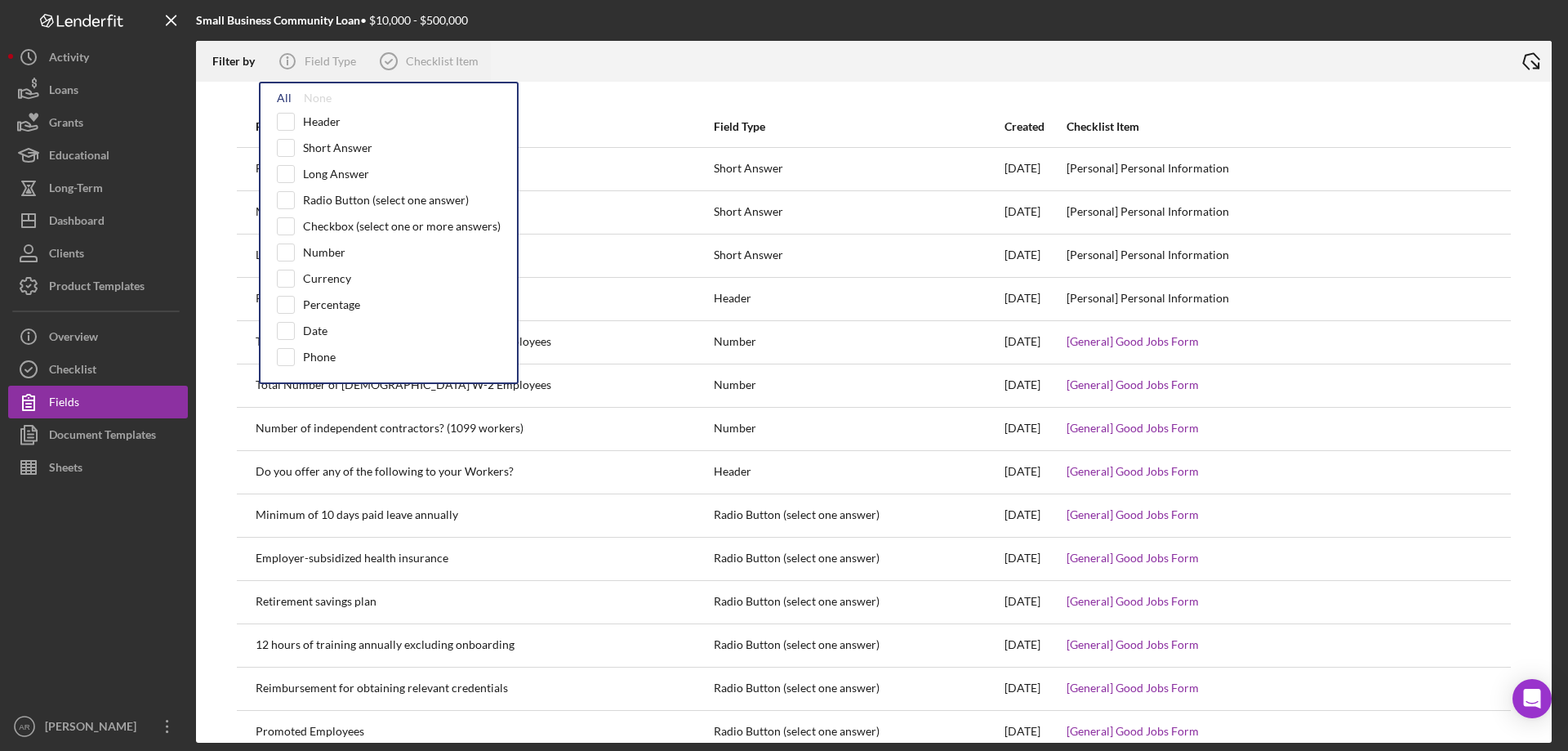
checkbox input "true"
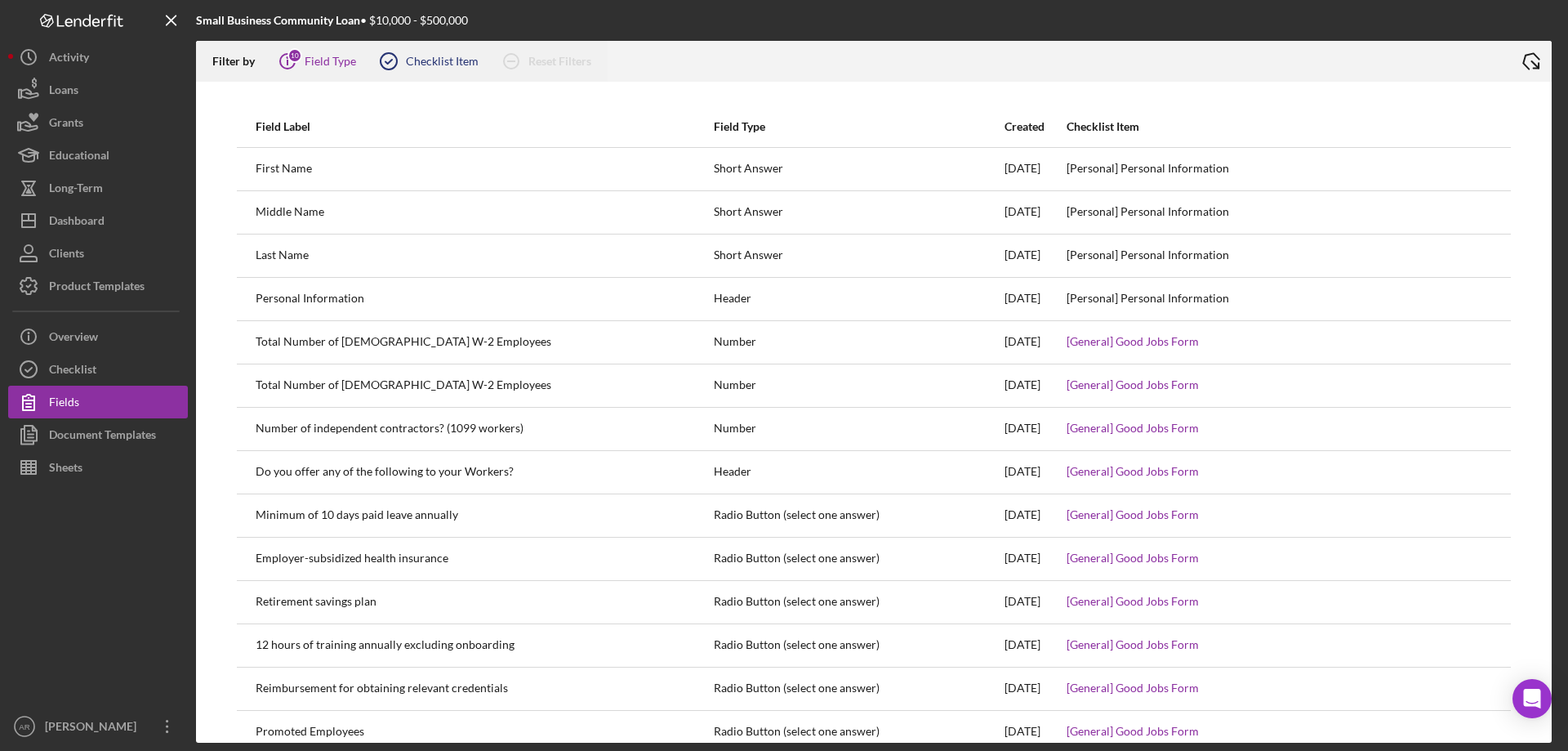
click at [422, 67] on div "Checklist Item" at bounding box center [441, 61] width 72 height 13
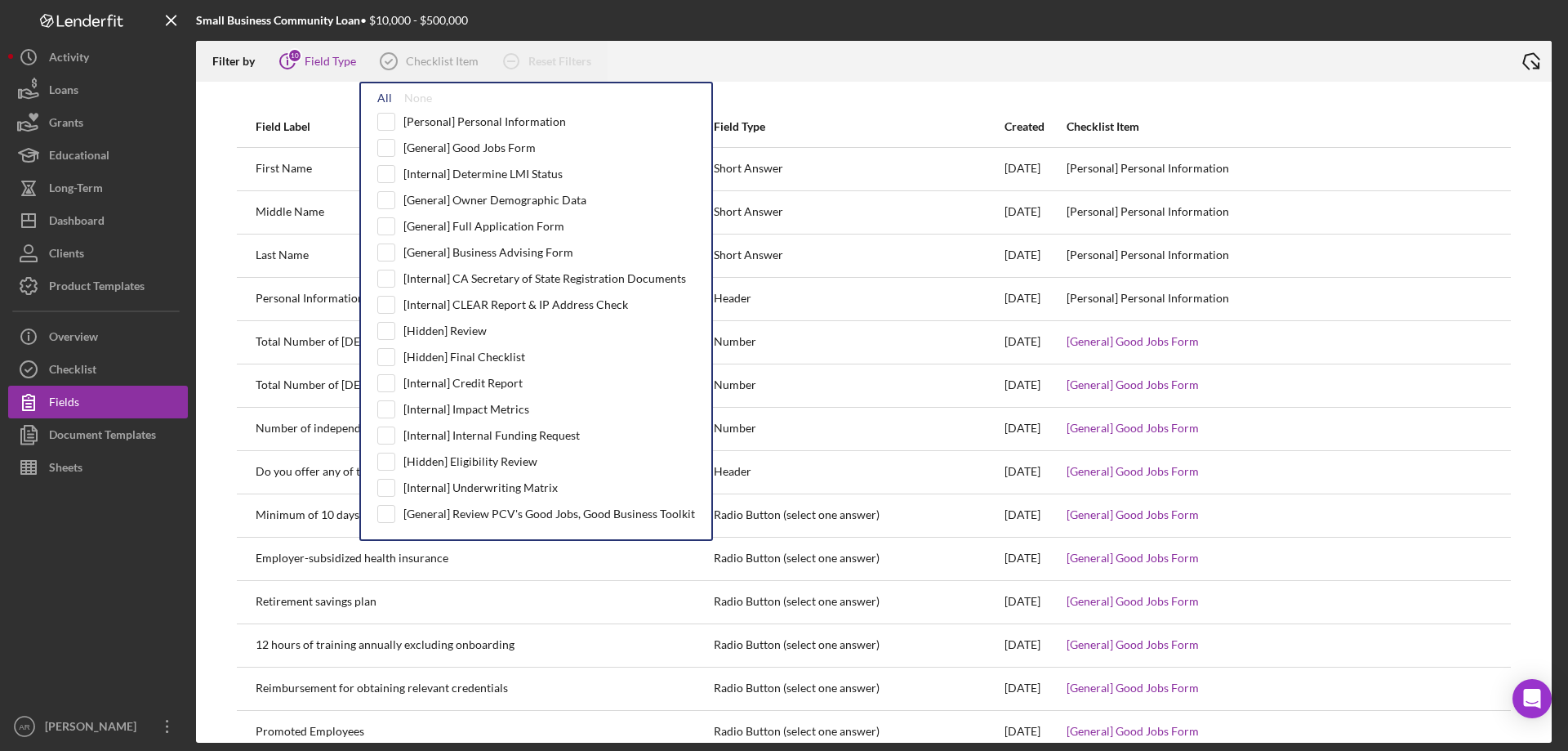
click at [383, 100] on div "All" at bounding box center [384, 97] width 14 height 13
checkbox input "true"
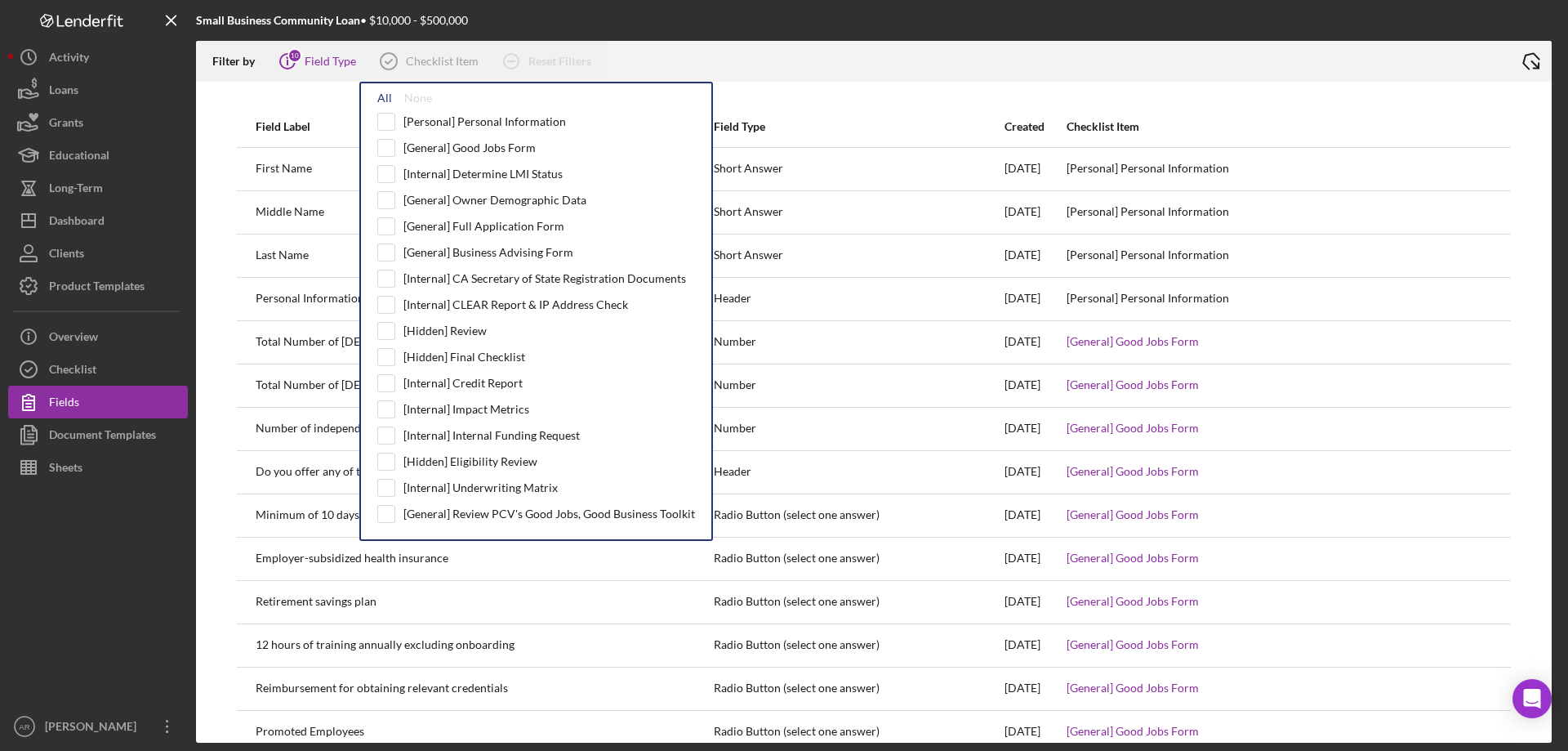
checkbox input "true"
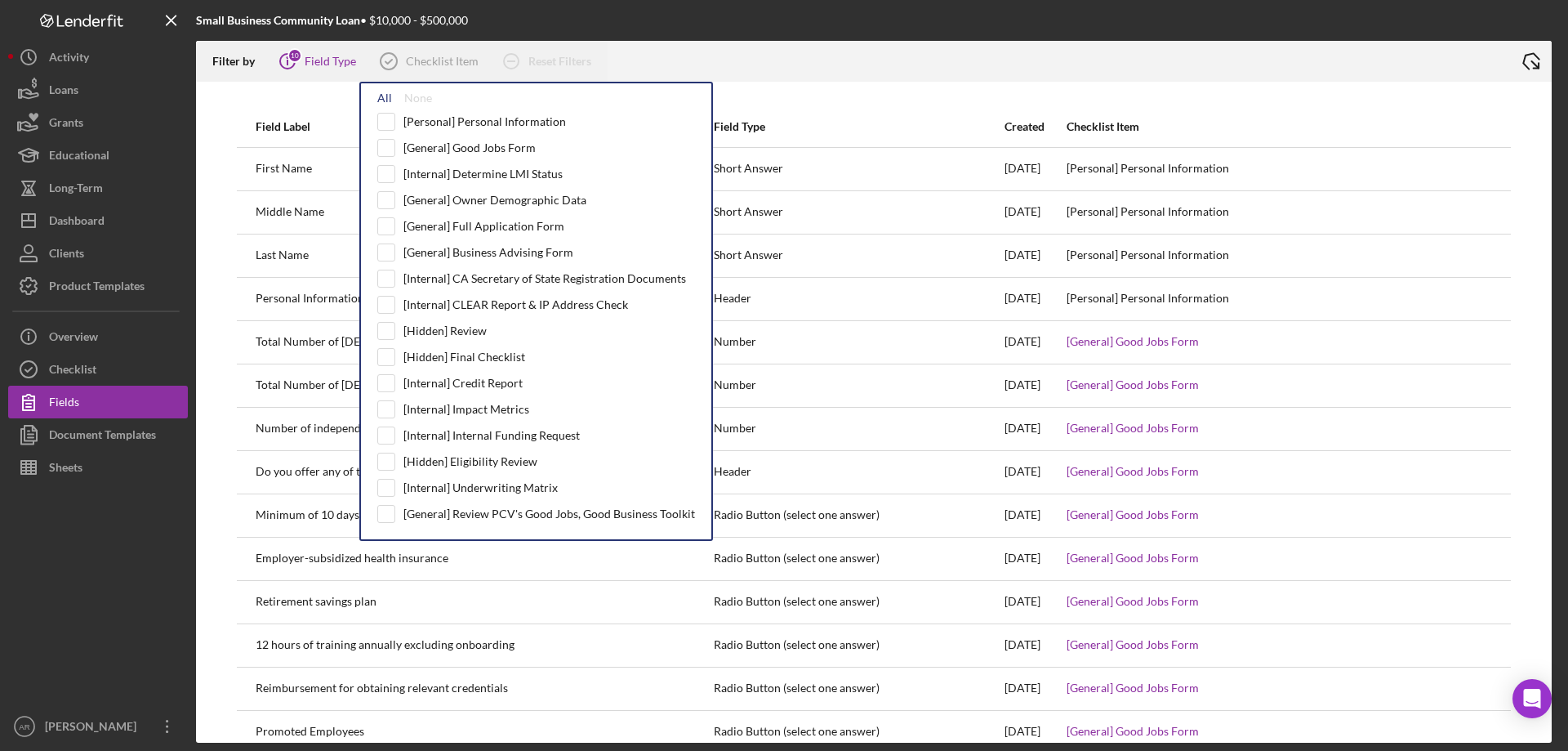
checkbox input "true"
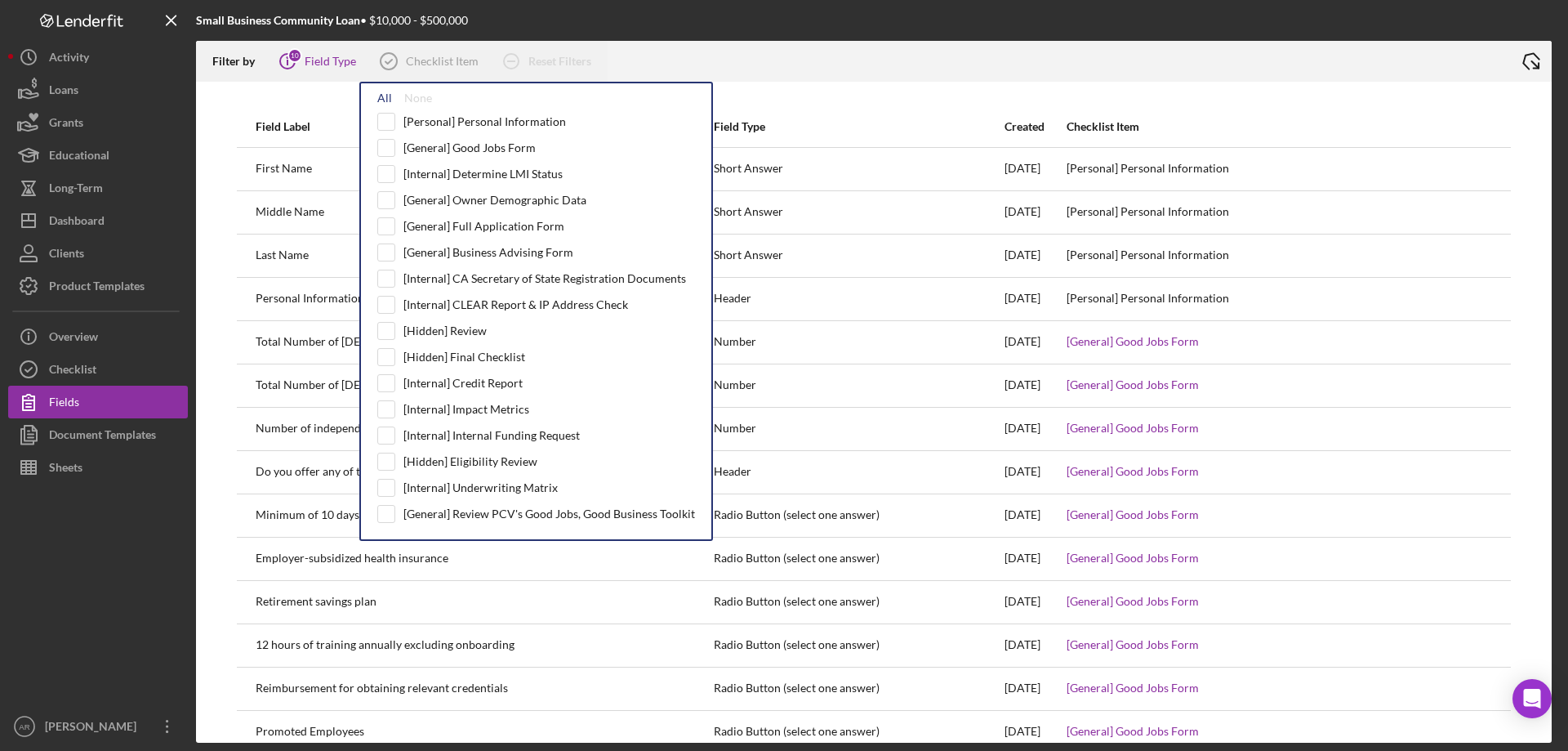
checkbox input "true"
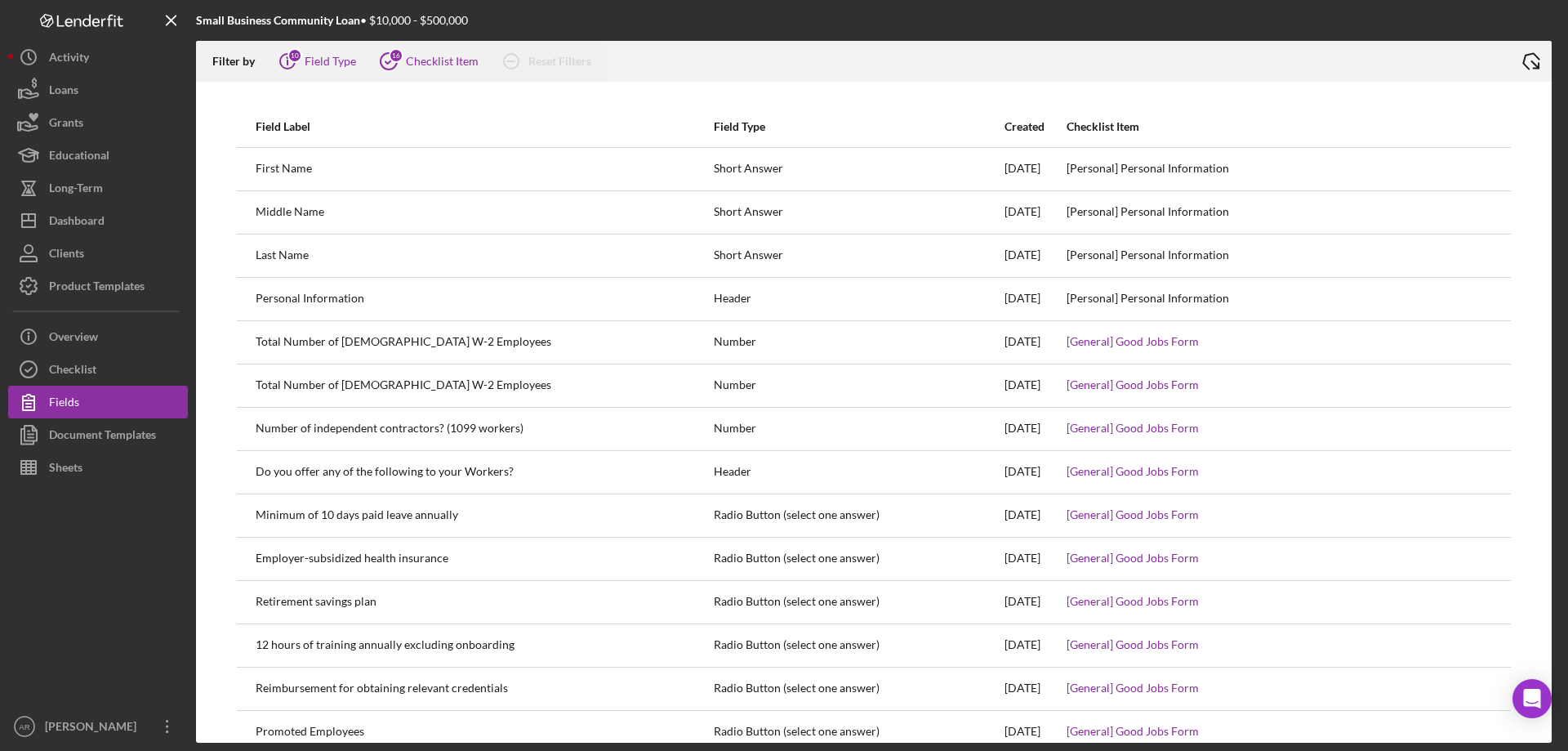
click at [1128, 45] on div at bounding box center [1059, 61] width 903 height 41
click at [176, 290] on button "Product Templates" at bounding box center [98, 286] width 180 height 32
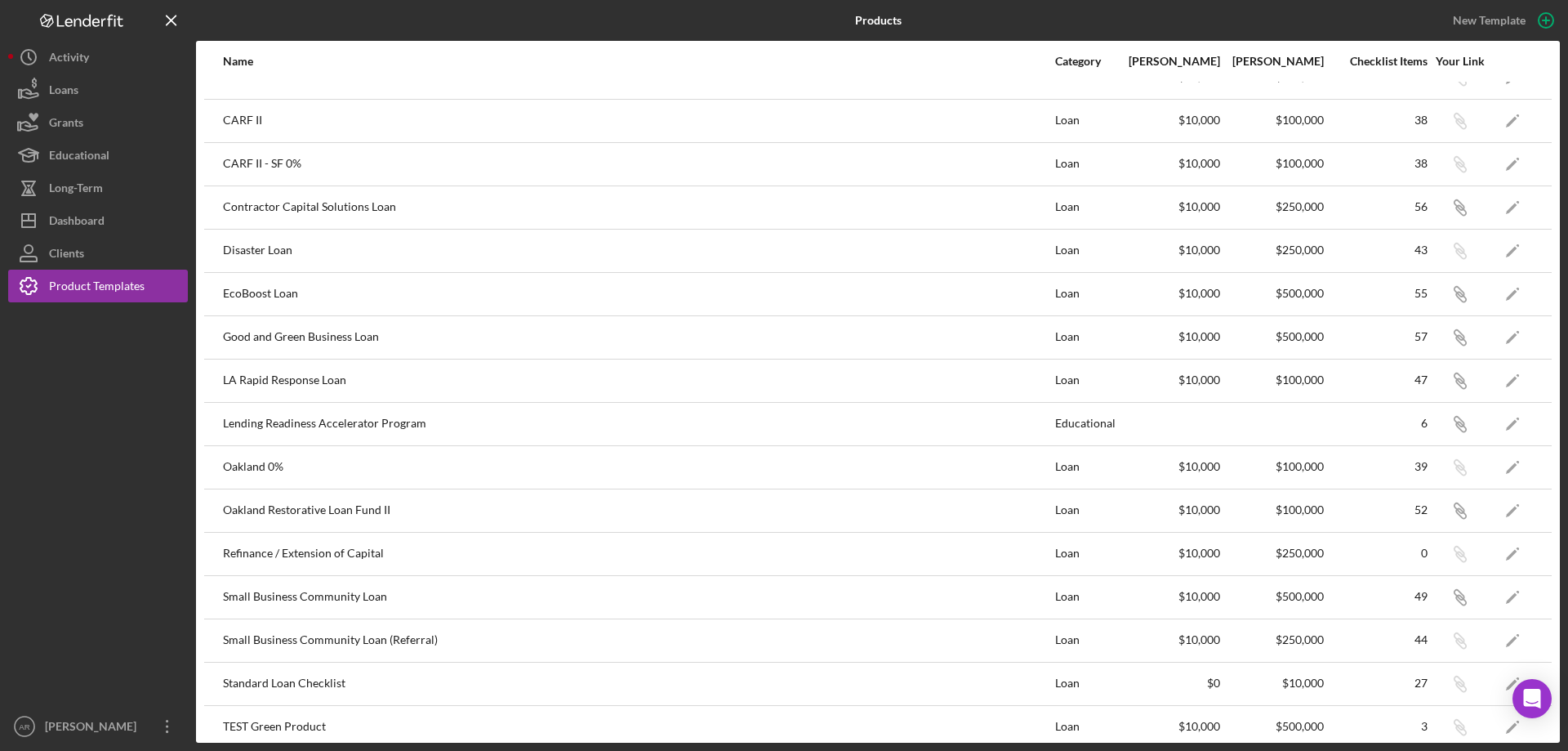
scroll to position [41, 0]
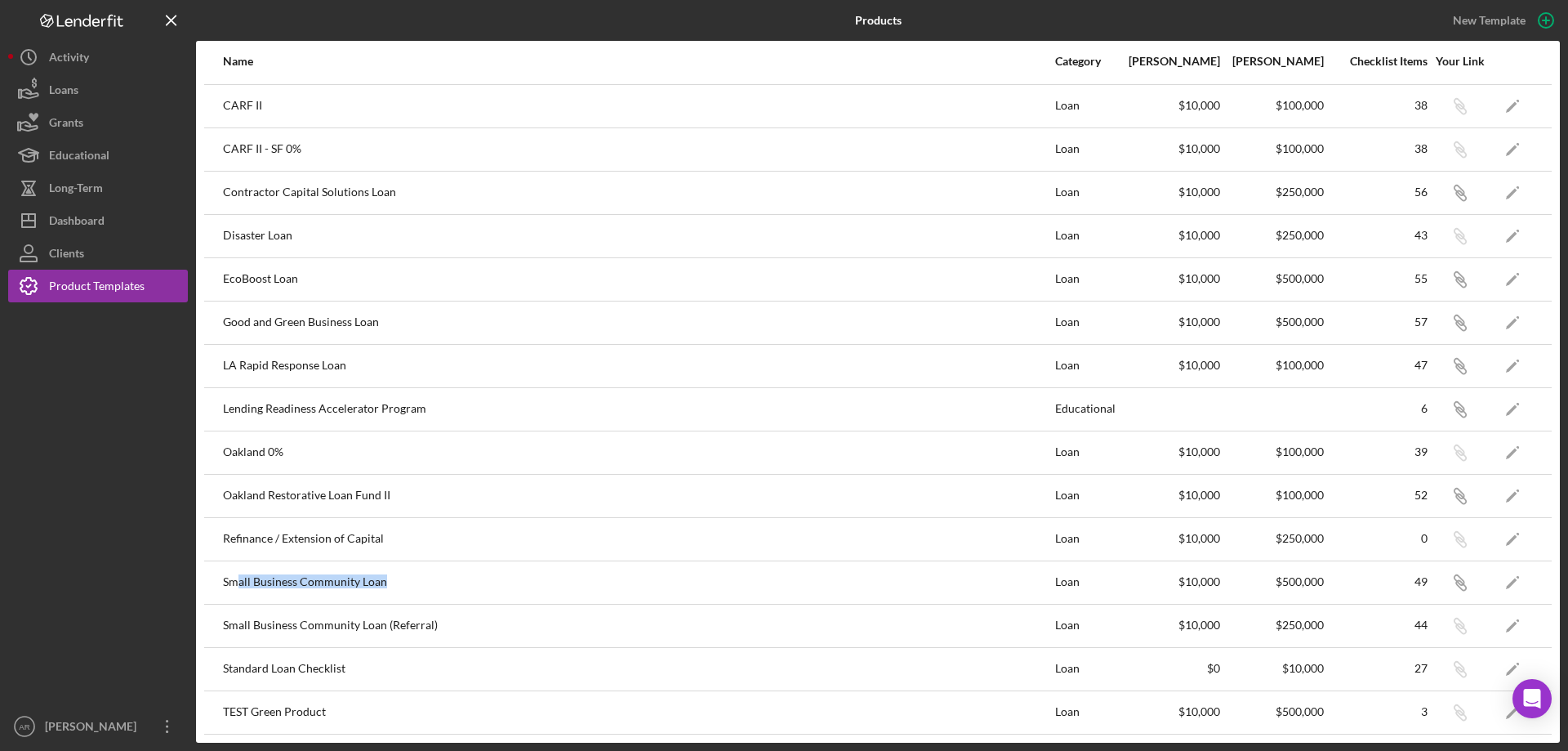
drag, startPoint x: 241, startPoint y: 580, endPoint x: 439, endPoint y: 571, distance: 198.2
click at [439, 571] on div "Small Business Community Loan" at bounding box center [638, 582] width 831 height 41
drag, startPoint x: 225, startPoint y: 494, endPoint x: 463, endPoint y: 491, distance: 238.0
click at [463, 491] on div "Oakland Restorative Loan Fund II" at bounding box center [638, 496] width 831 height 41
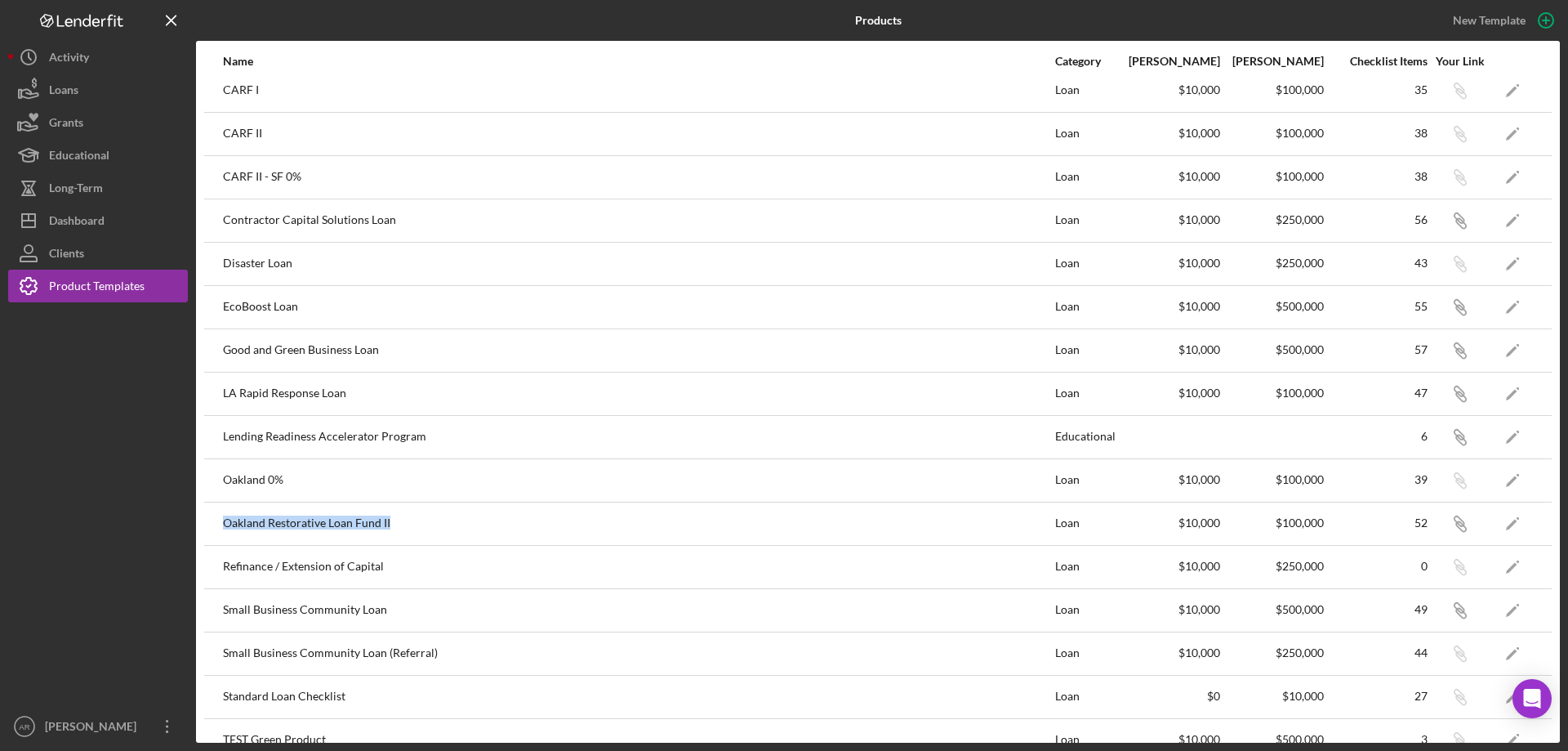
scroll to position [0, 0]
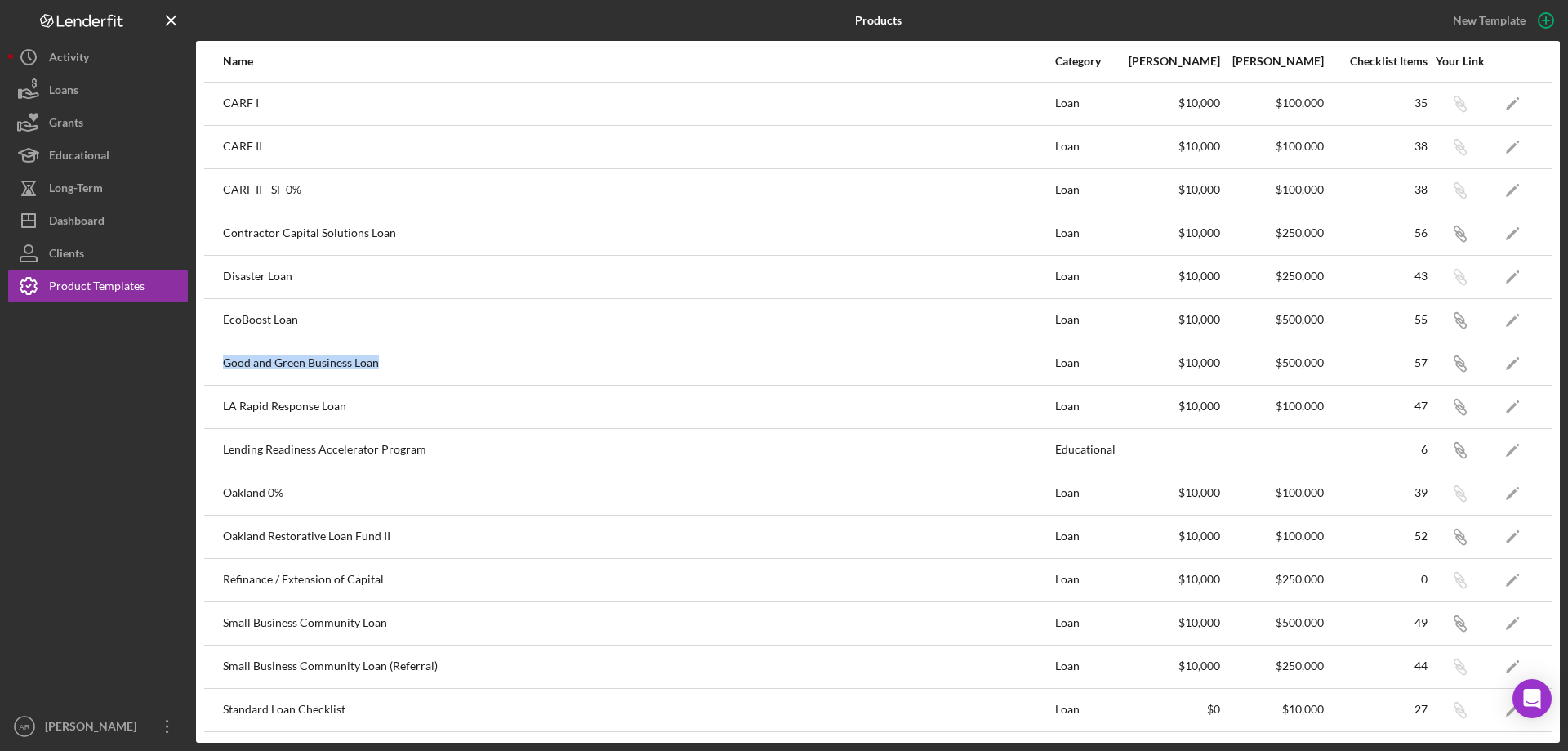
drag, startPoint x: 216, startPoint y: 363, endPoint x: 491, endPoint y: 367, distance: 275.0
click at [491, 367] on tr "Good and Green Business Loan Loan $10,000 $500,000 57 Icon/Link Icon/Edit" at bounding box center [879, 363] width 1348 height 43
click at [287, 360] on div "Good and Green Business Loan" at bounding box center [638, 364] width 831 height 41
click at [1508, 360] on icon "Icon/Edit" at bounding box center [1513, 363] width 37 height 37
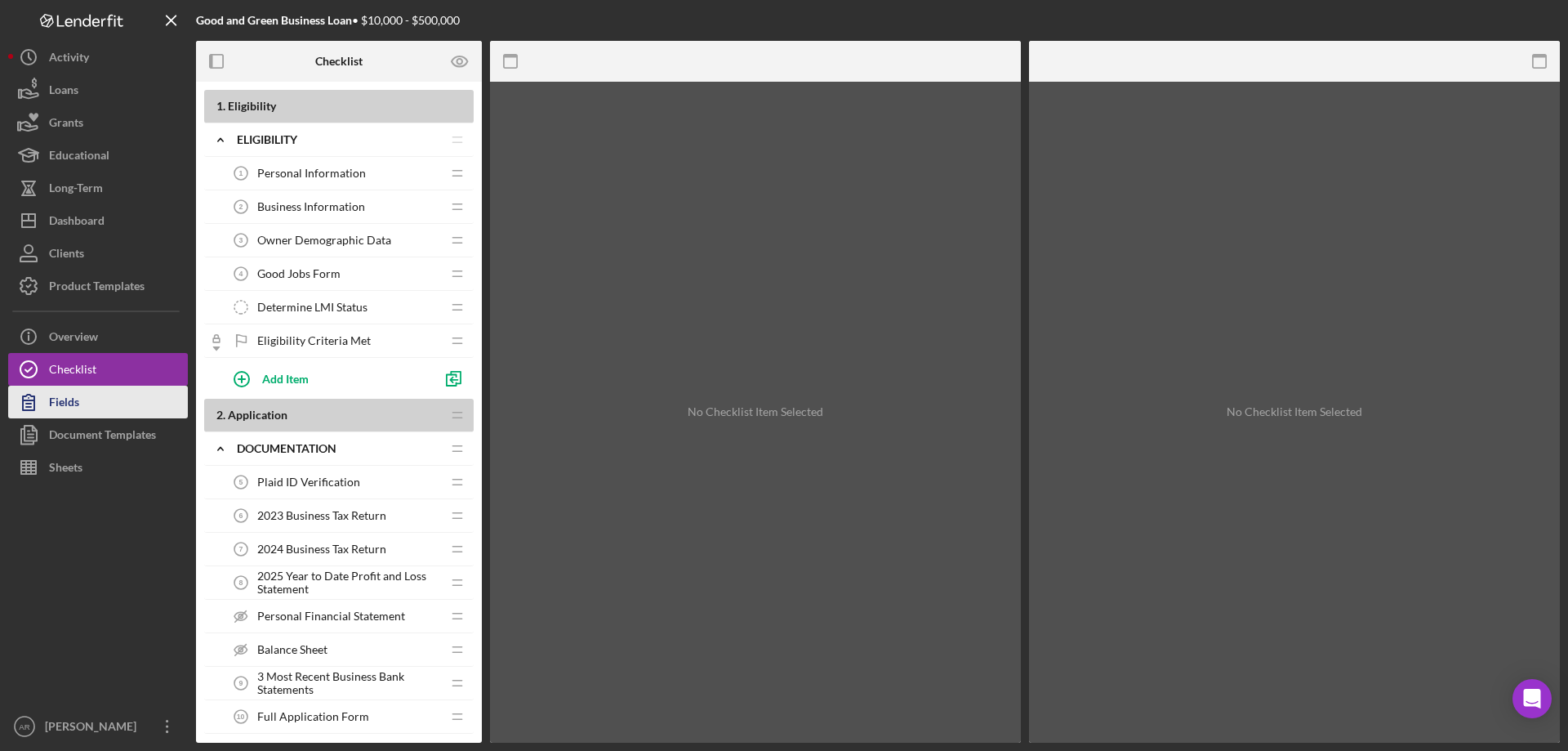
click at [37, 406] on icon "button" at bounding box center [29, 402] width 41 height 41
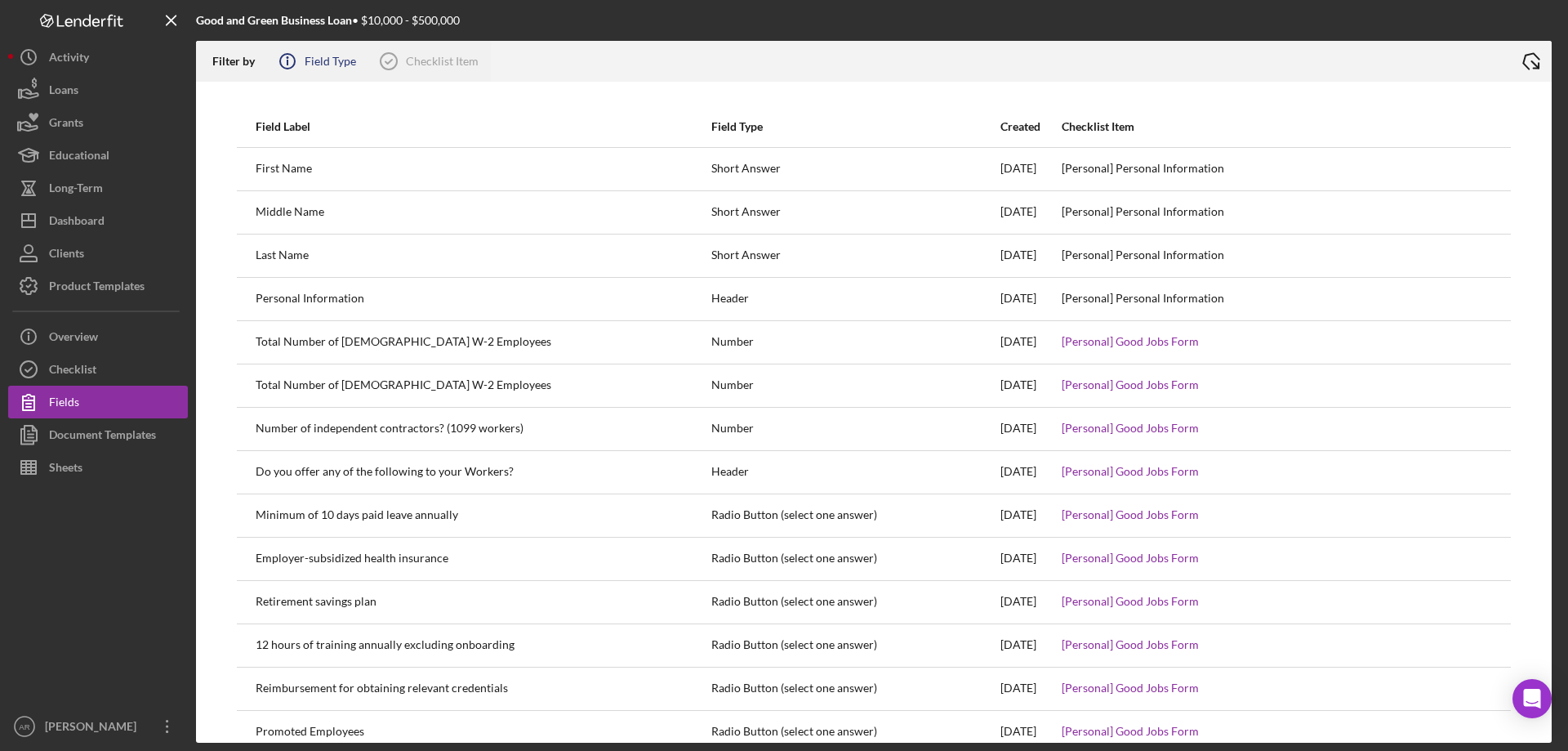
click at [317, 66] on div "Field Type" at bounding box center [331, 61] width 51 height 13
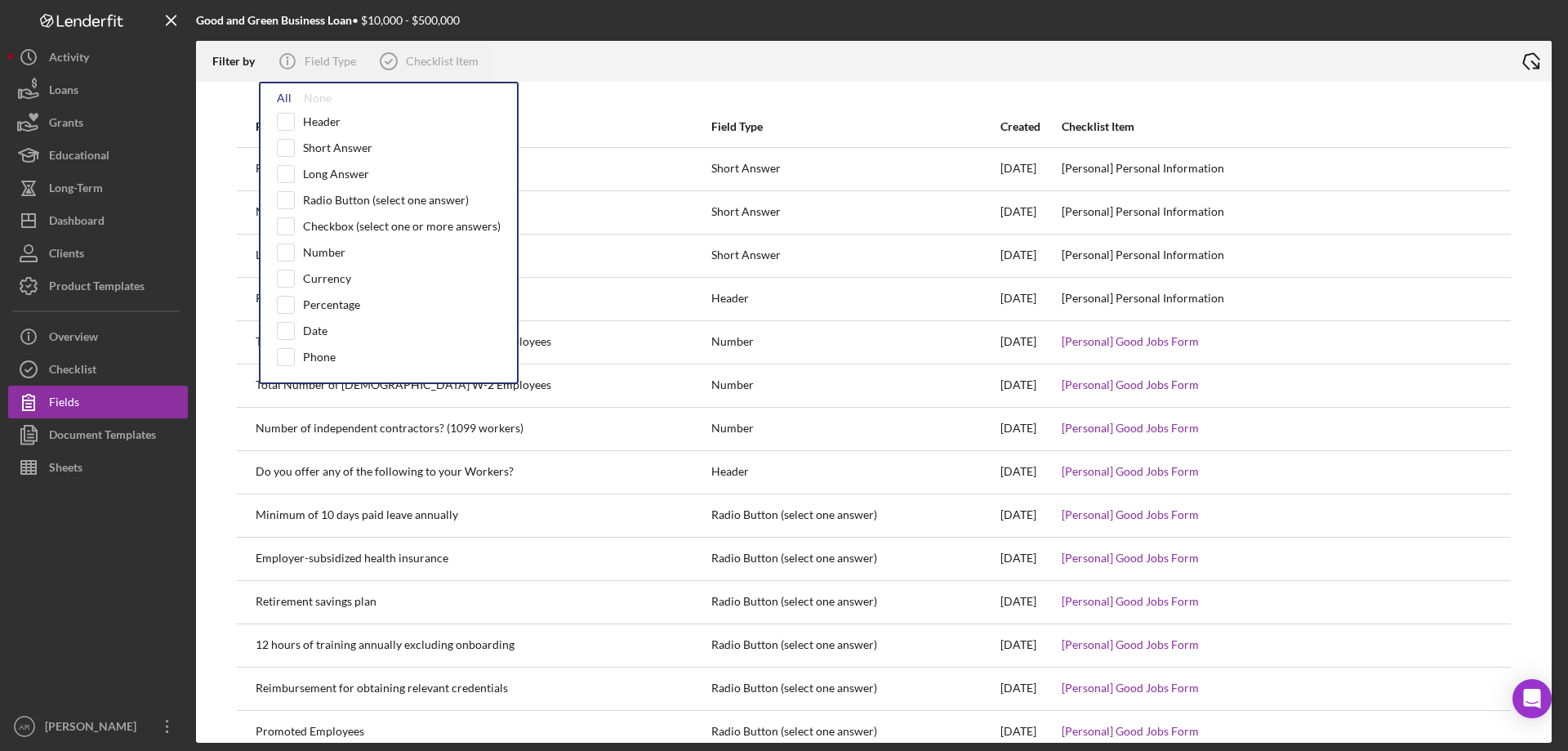
click at [285, 95] on div "All" at bounding box center [284, 97] width 14 height 13
checkbox input "true"
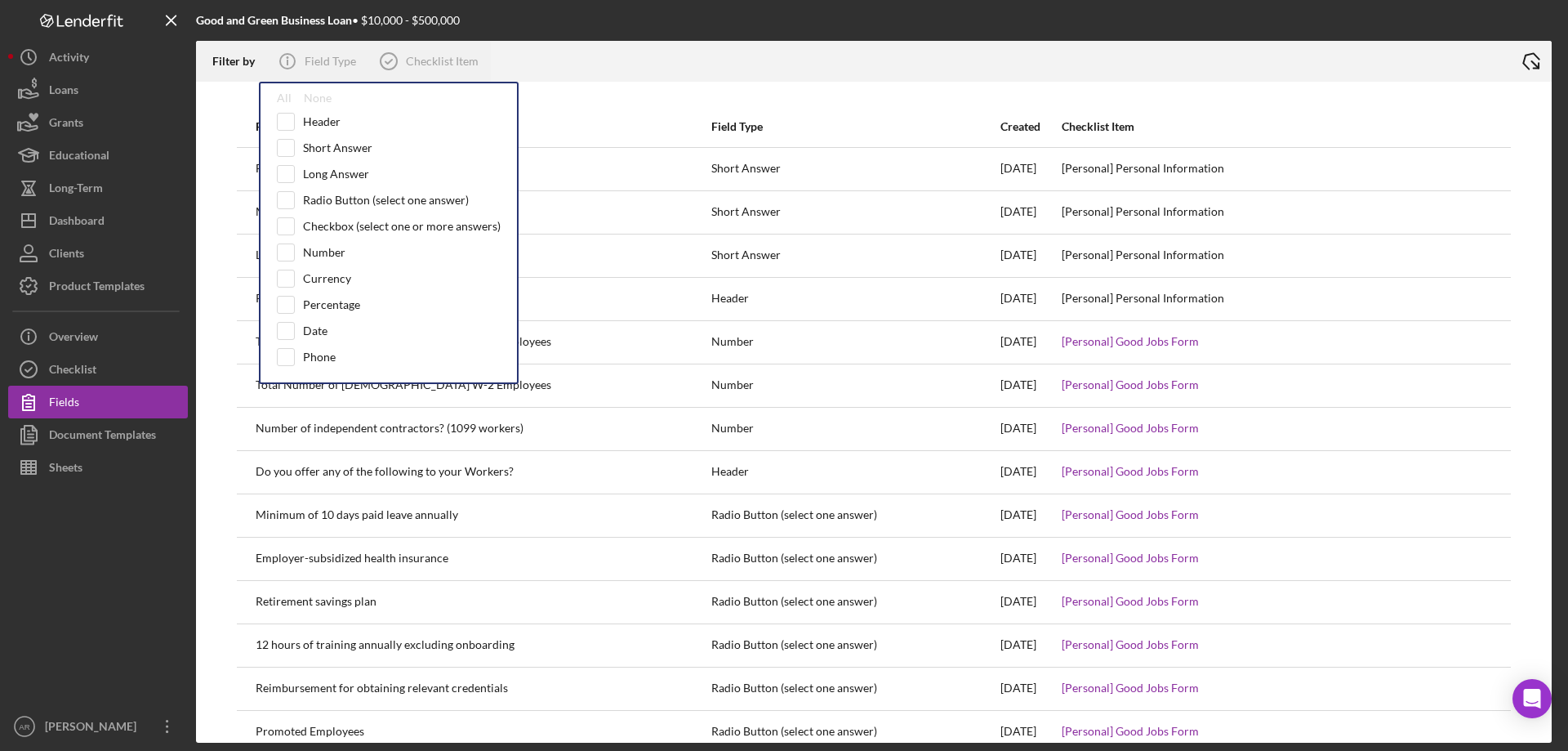
checkbox input "true"
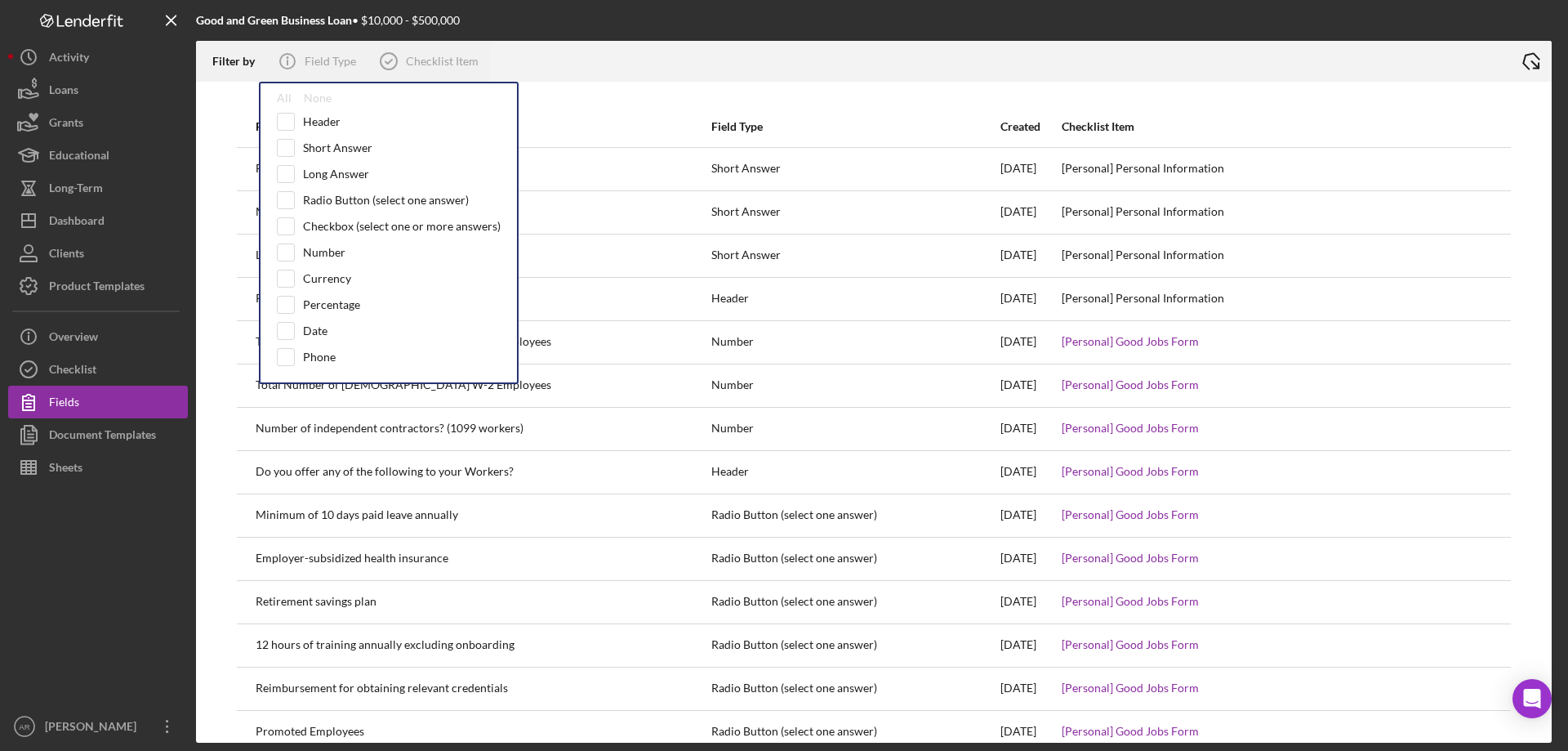
checkbox input "true"
click at [439, 63] on div "Checklist Item" at bounding box center [441, 61] width 72 height 13
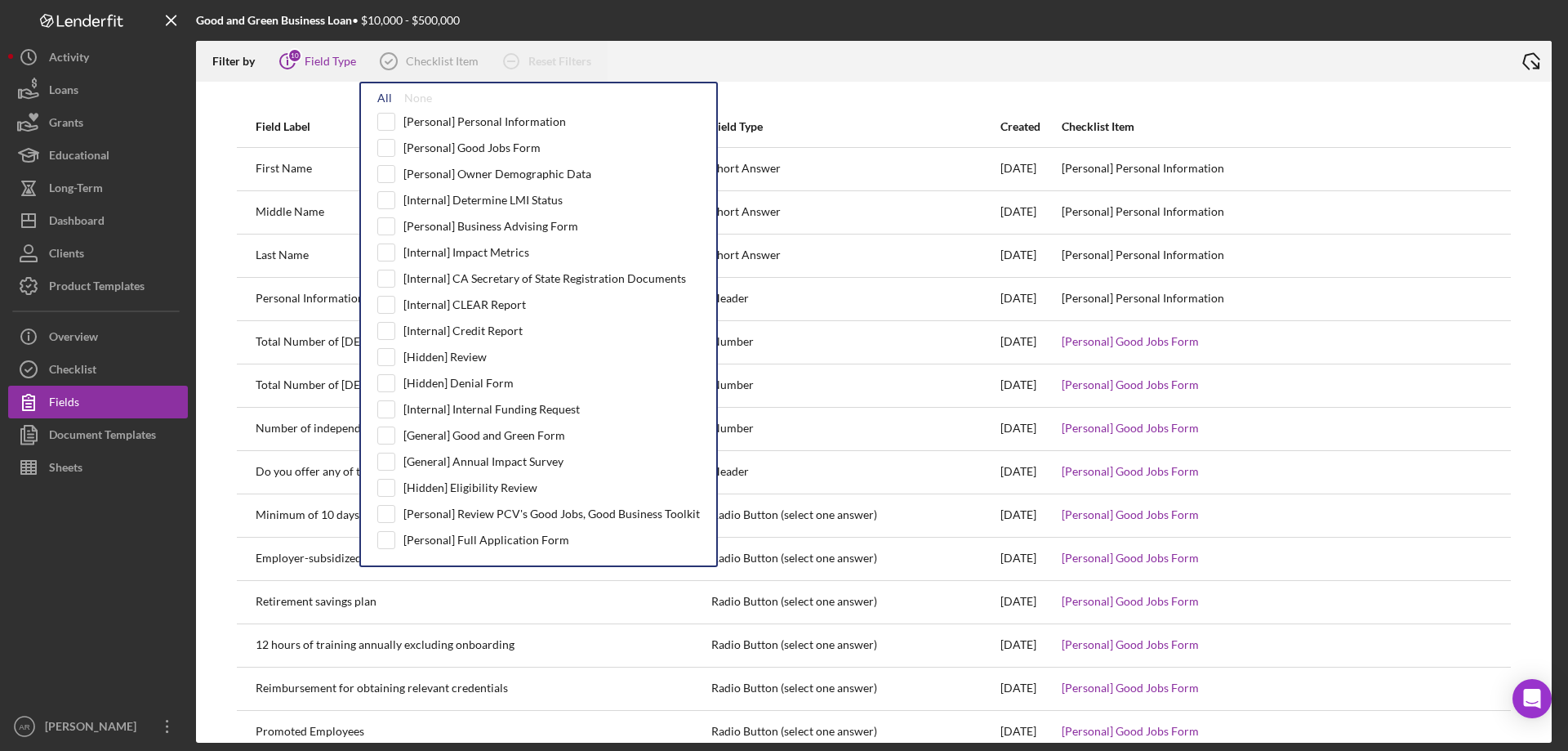
click at [382, 95] on div "All" at bounding box center [384, 97] width 14 height 13
checkbox input "true"
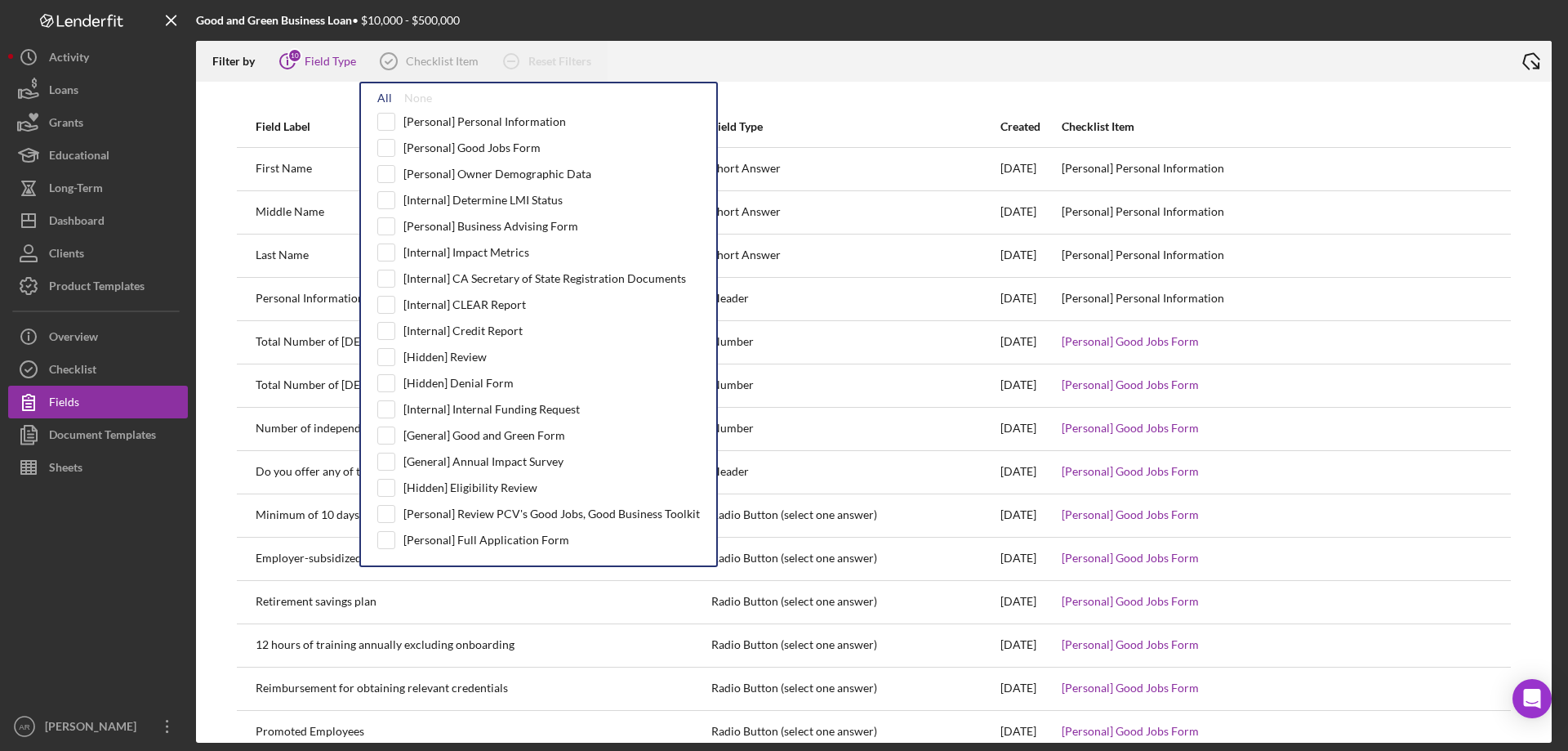
checkbox input "true"
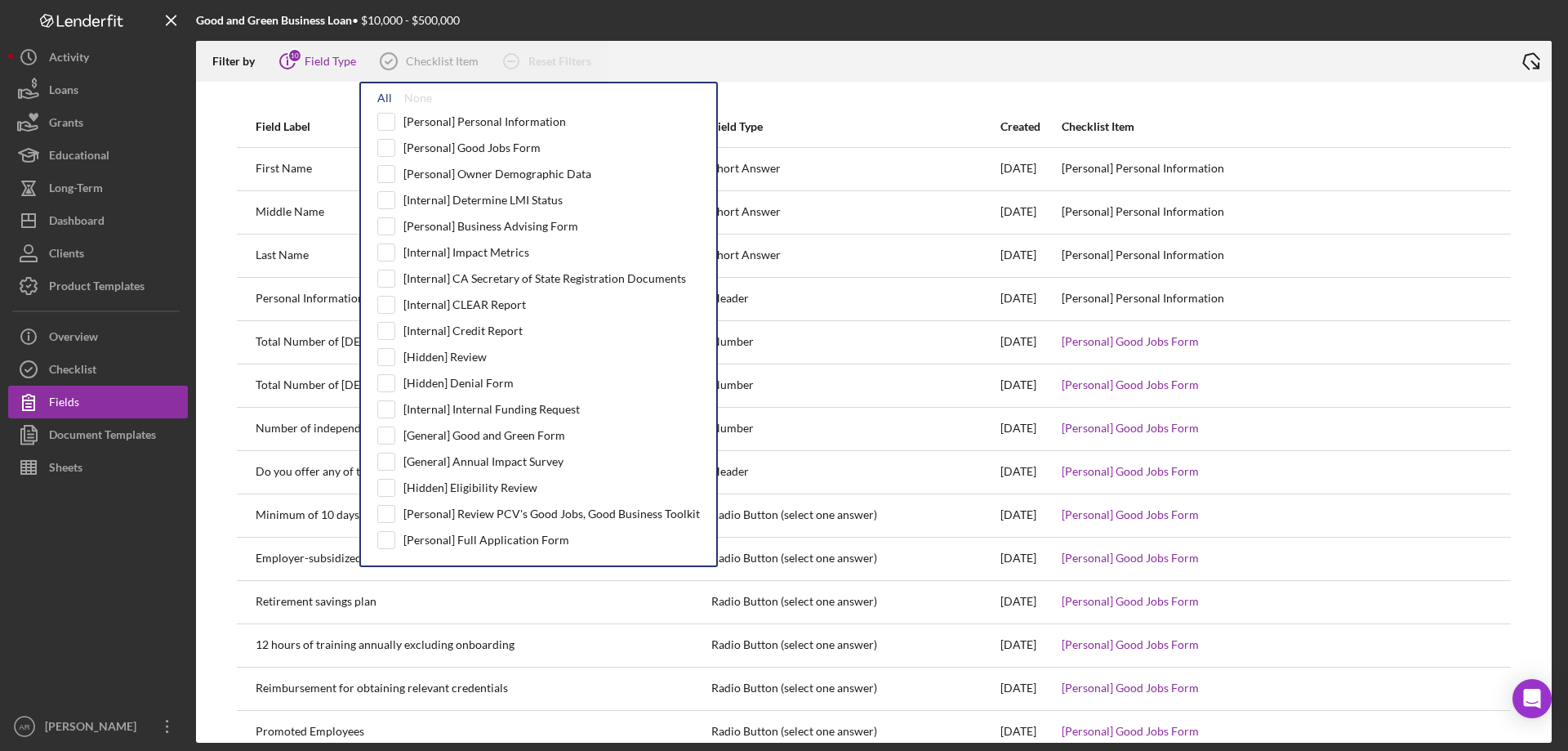
checkbox input "true"
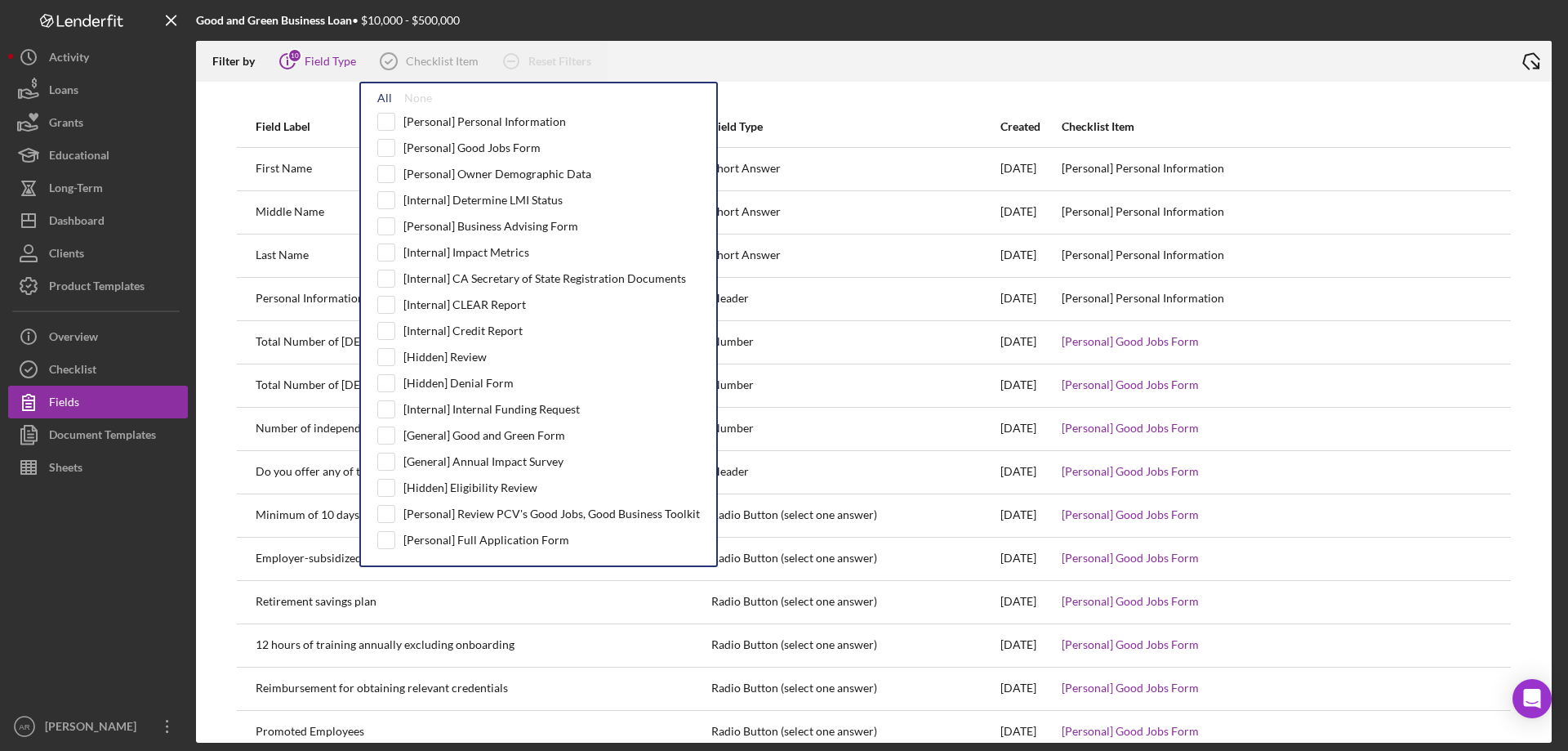
checkbox input "true"
click at [1528, 66] on polyline at bounding box center [1531, 61] width 18 height 20
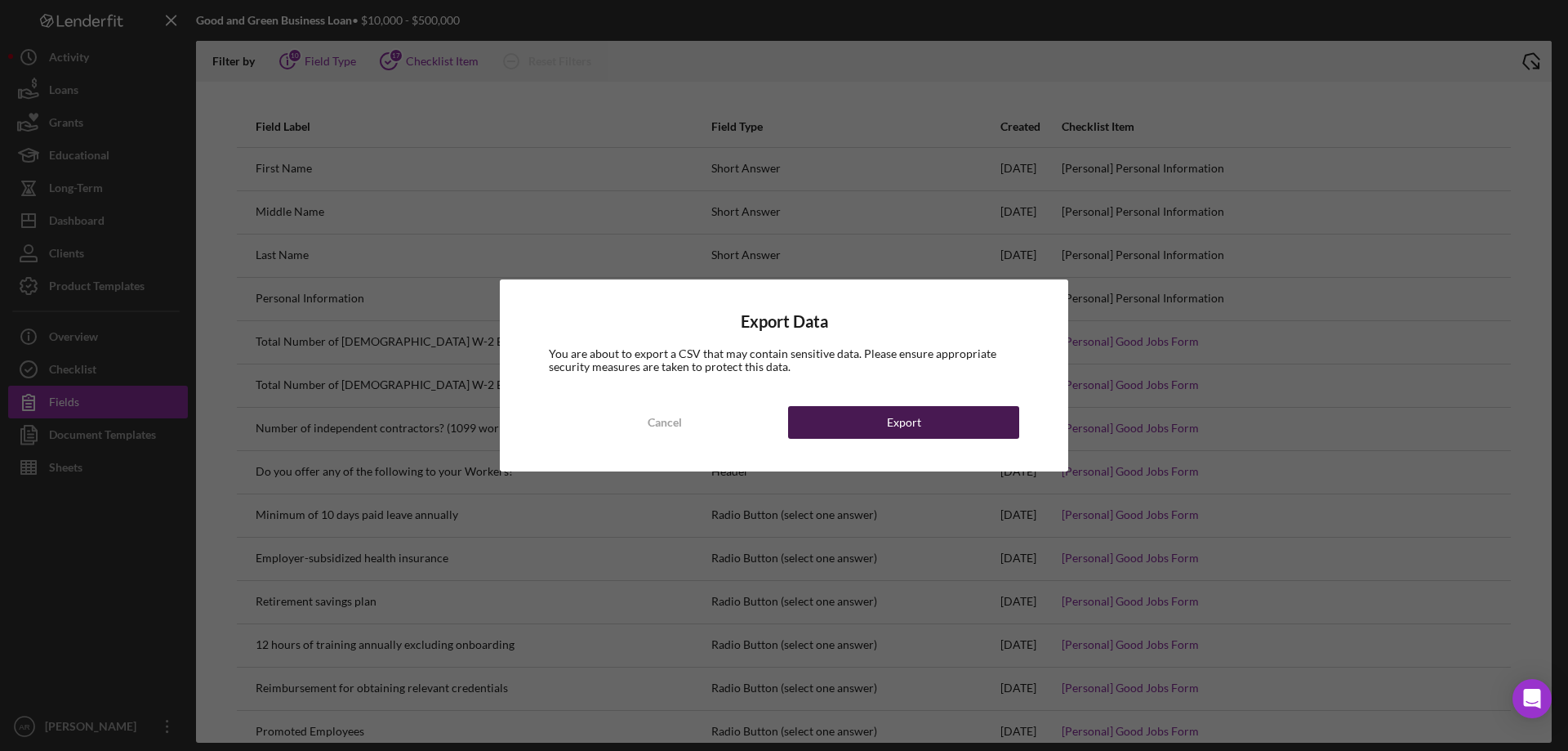
click at [917, 416] on div "Export" at bounding box center [904, 422] width 34 height 32
